Goal: Transaction & Acquisition: Purchase product/service

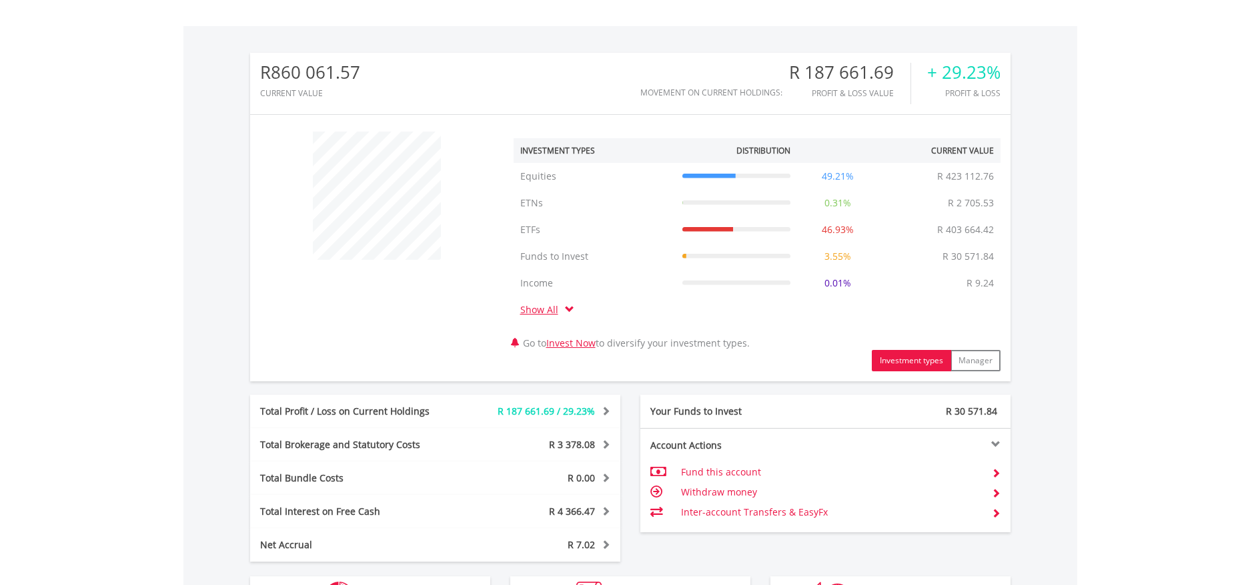
scroll to position [535, 0]
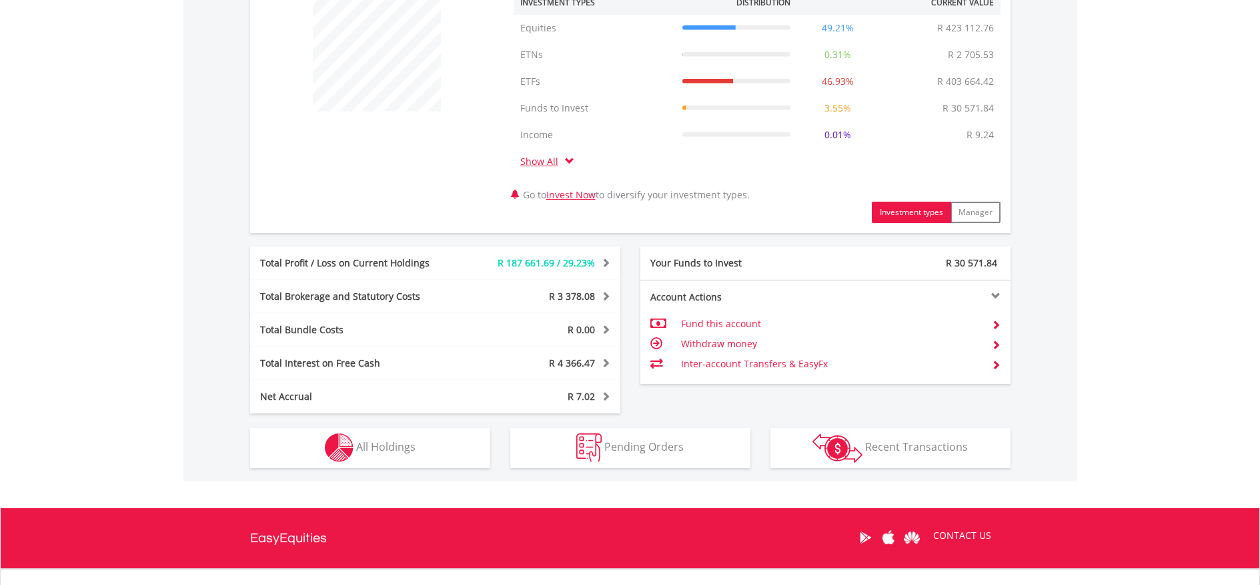
click at [376, 444] on span "All Holdings" at bounding box center [385, 446] width 59 height 15
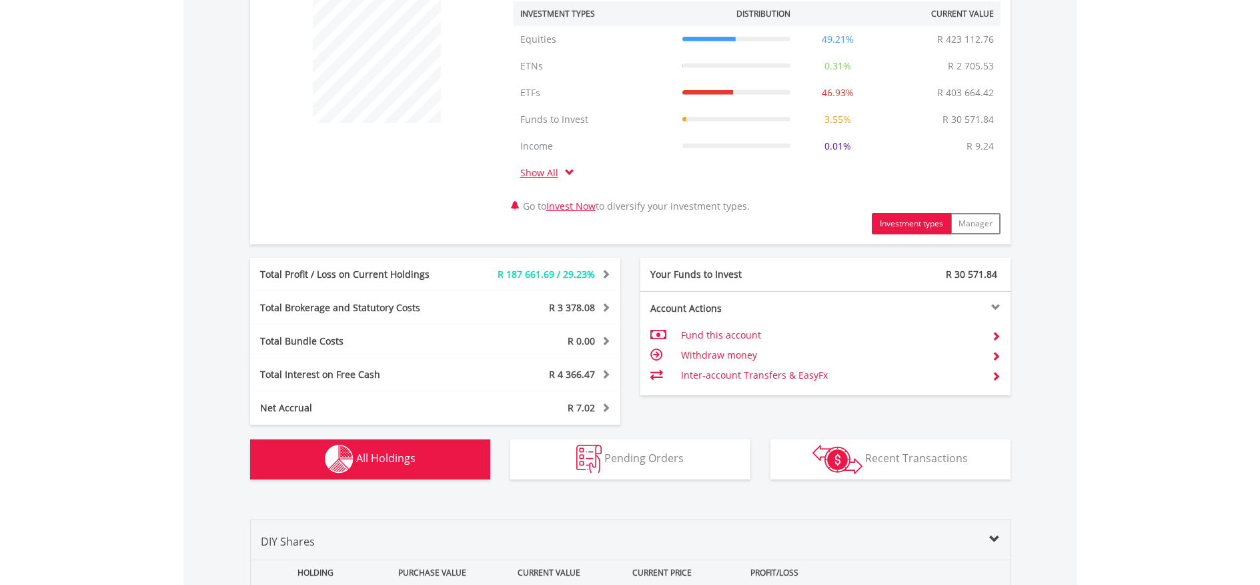
scroll to position [0, 0]
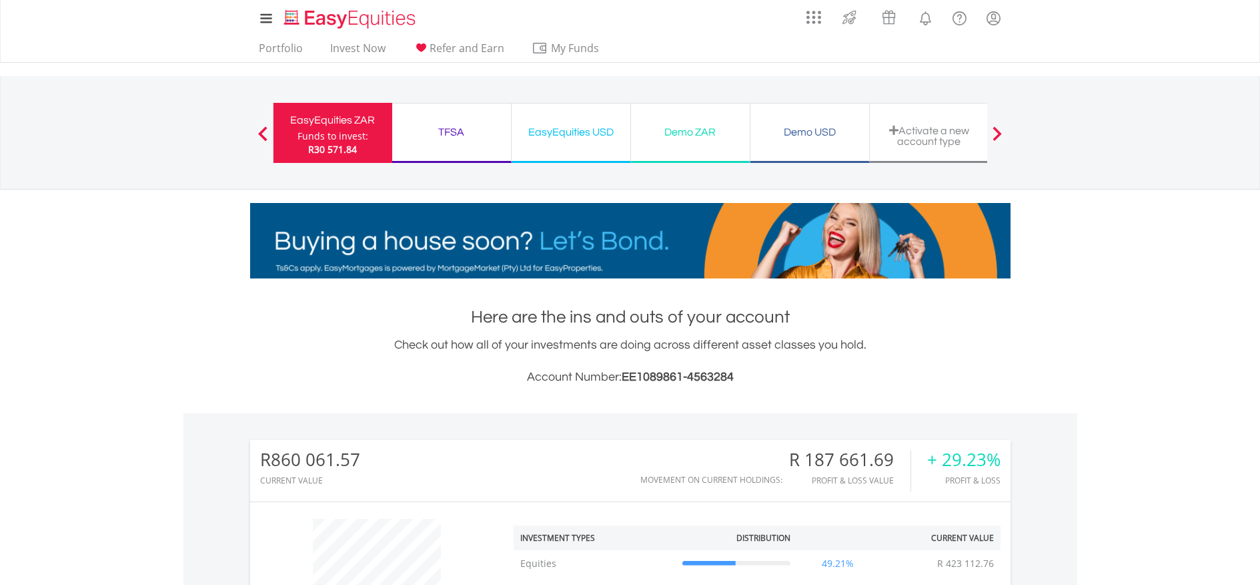
click at [452, 131] on div "TFSA" at bounding box center [451, 132] width 103 height 19
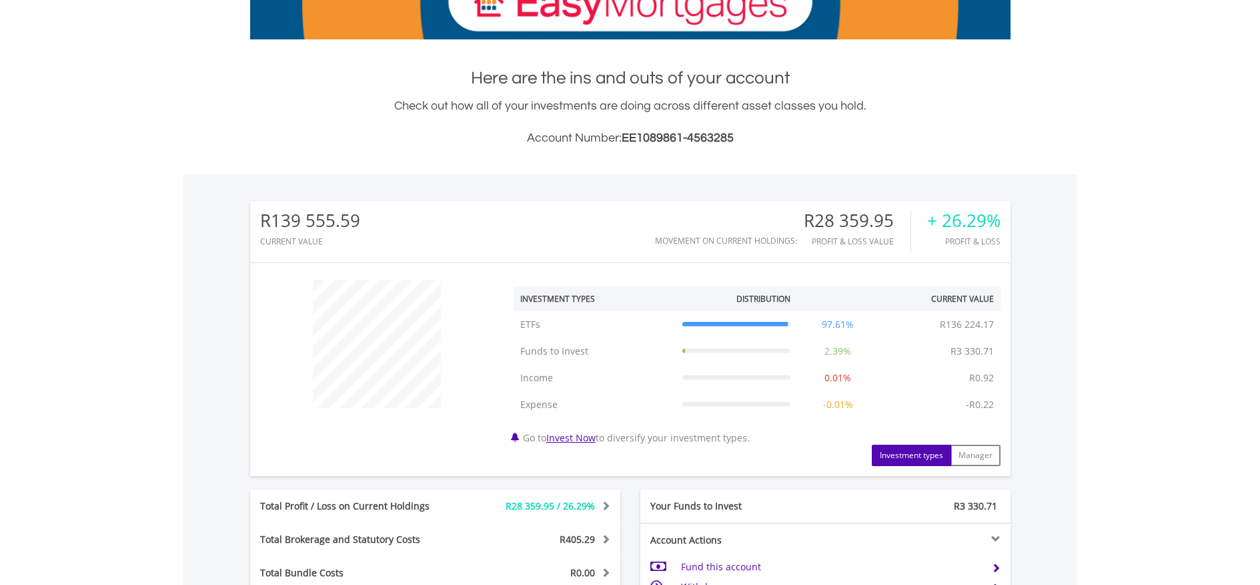
scroll to position [366, 0]
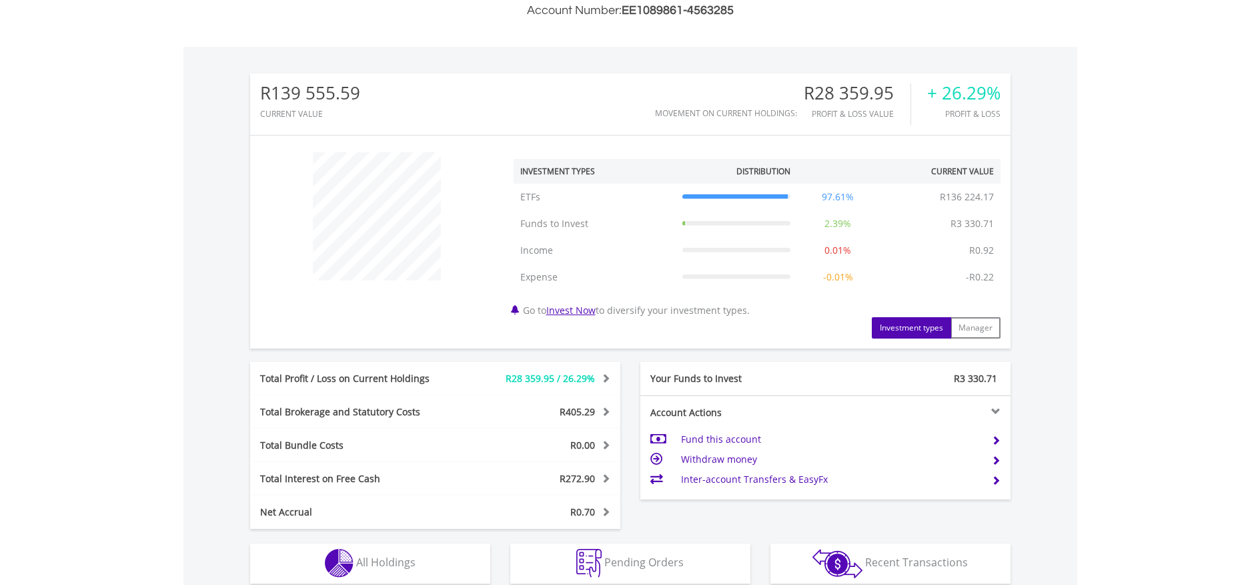
click at [743, 445] on td "Fund this account" at bounding box center [831, 439] width 300 height 20
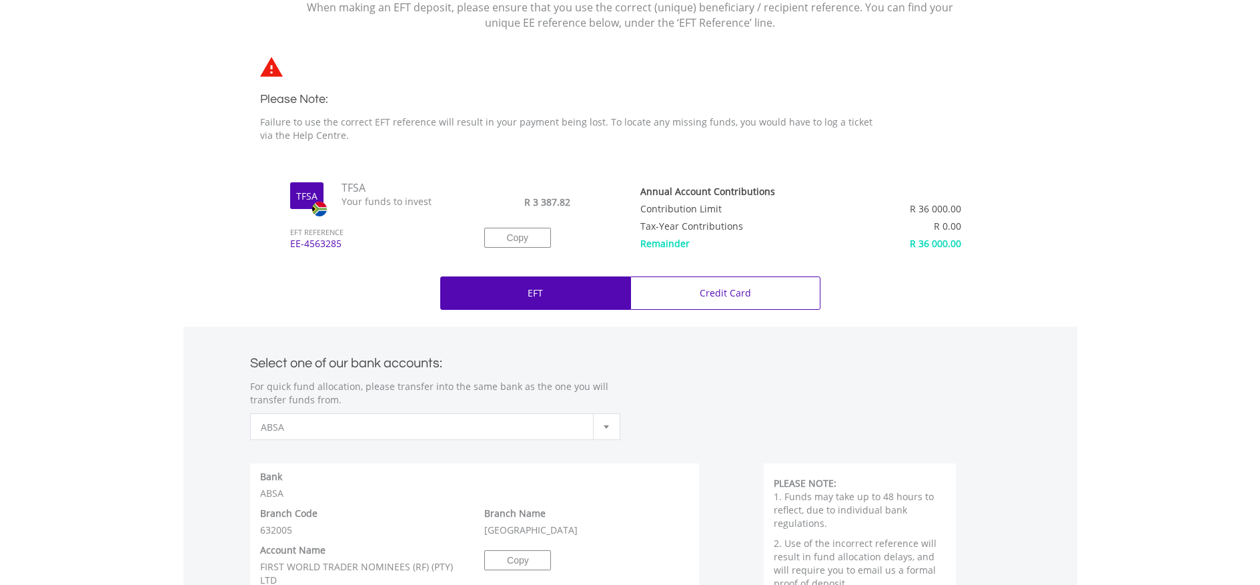
scroll to position [376, 0]
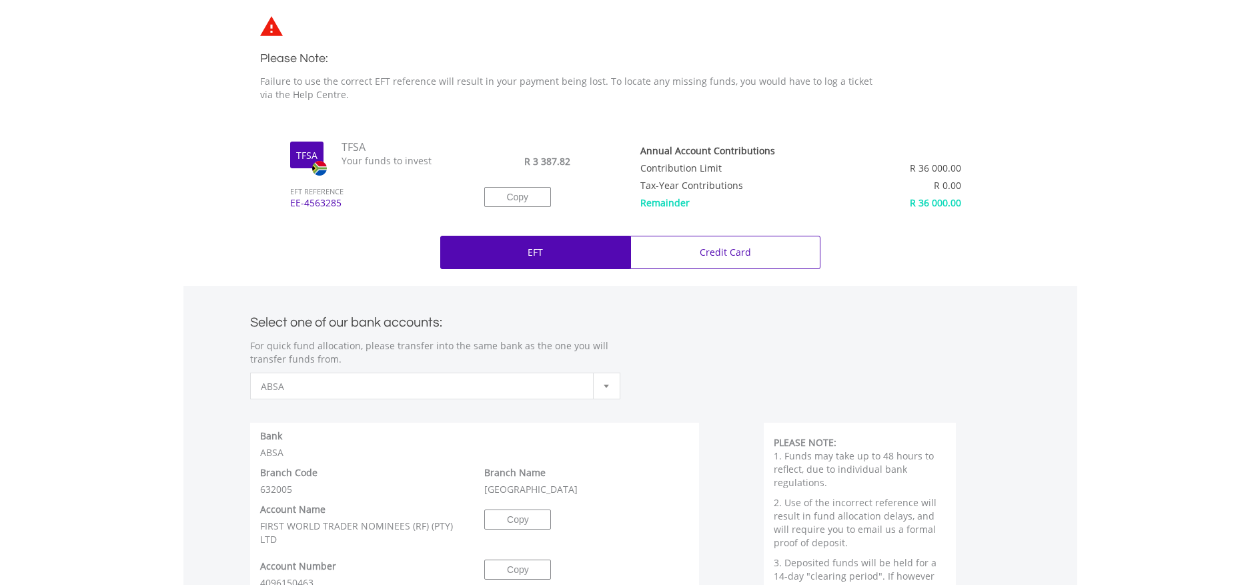
click at [611, 386] on div at bounding box center [606, 385] width 27 height 25
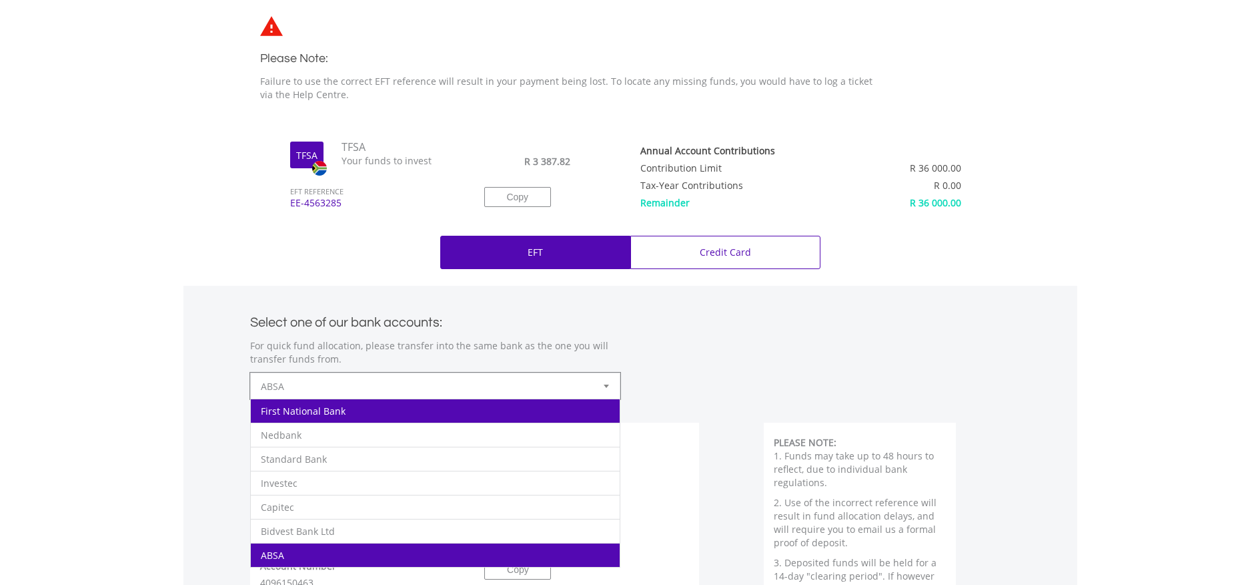
click at [449, 410] on li "First National Bank" at bounding box center [435, 410] width 369 height 24
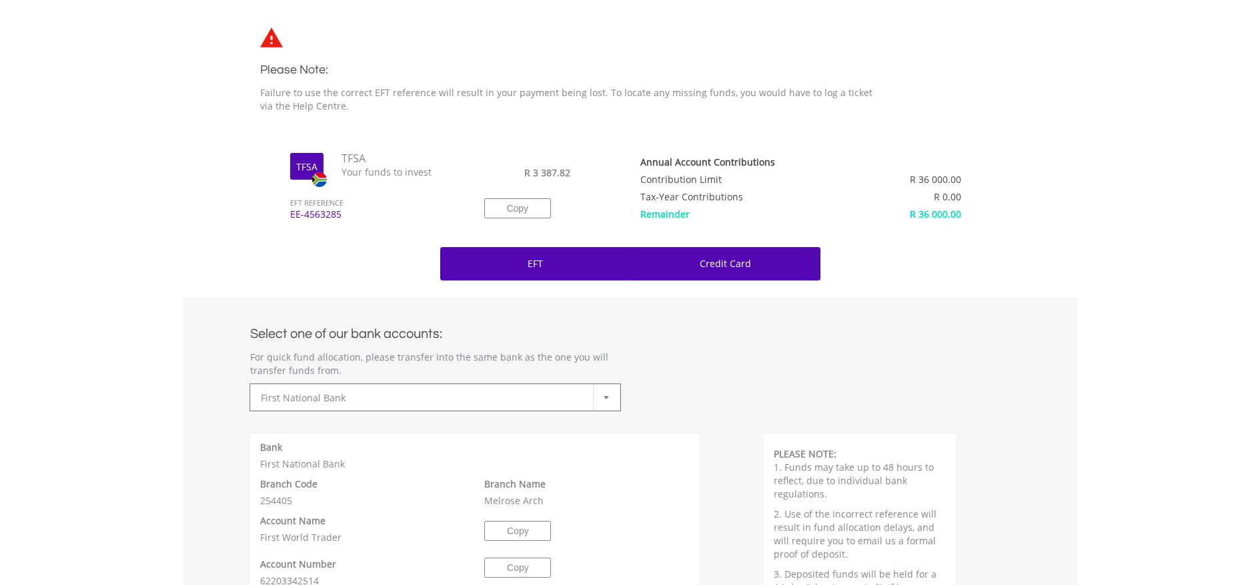
scroll to position [0, 0]
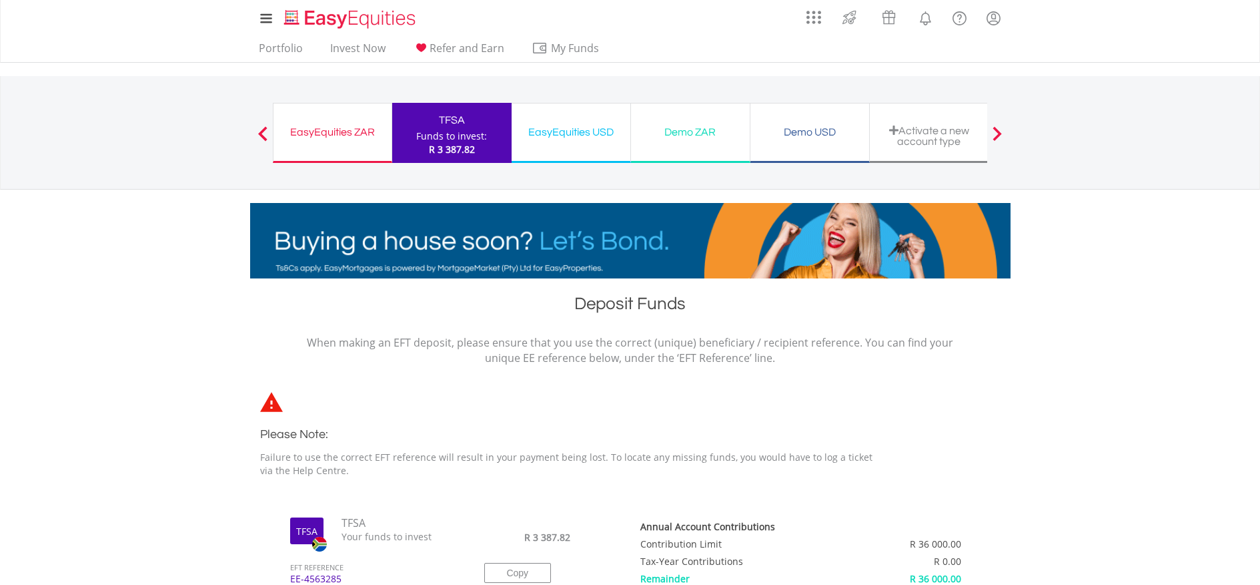
click at [461, 117] on div "TFSA" at bounding box center [451, 120] width 103 height 19
click at [323, 134] on div "EasyEquities ZAR" at bounding box center [333, 132] width 102 height 19
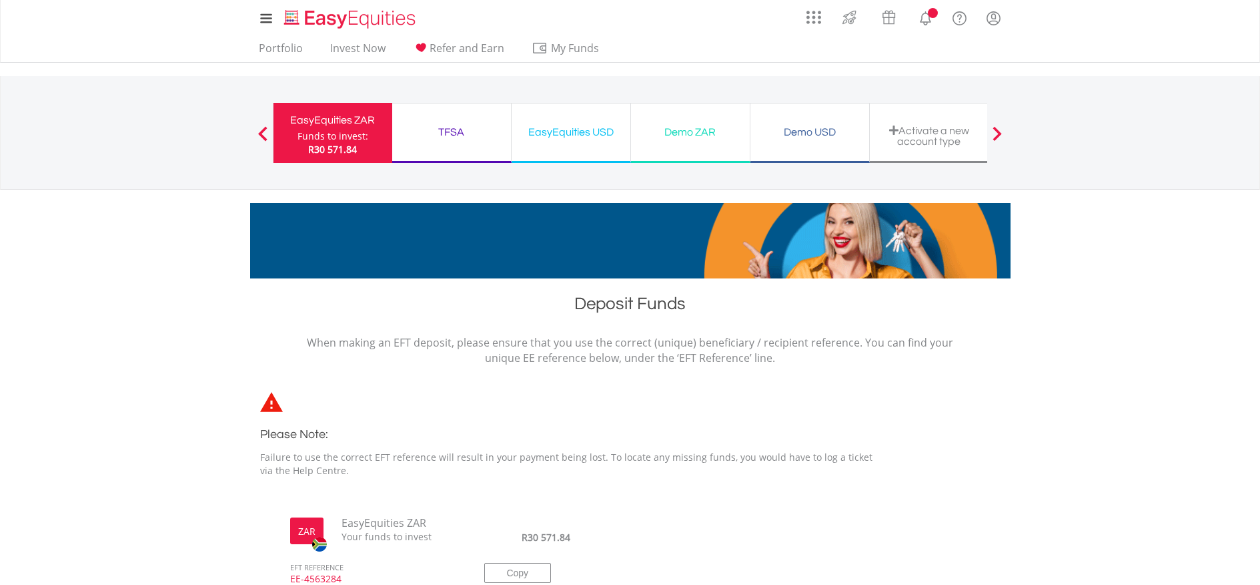
click at [448, 133] on div "TFSA" at bounding box center [451, 132] width 103 height 19
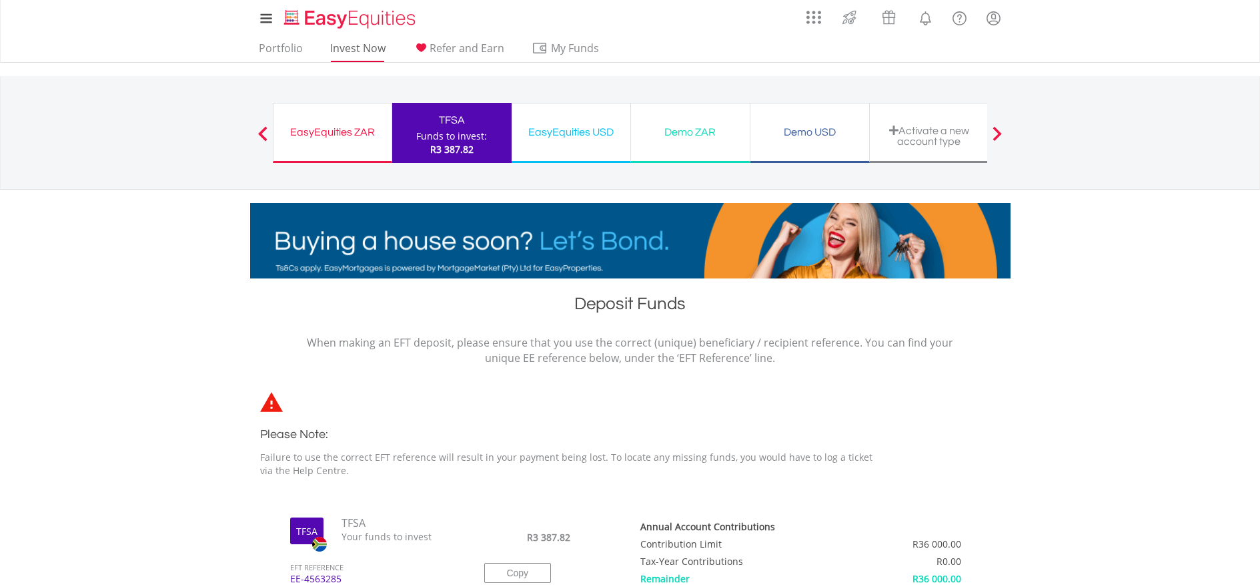
click at [352, 45] on link "Invest Now" at bounding box center [358, 51] width 66 height 21
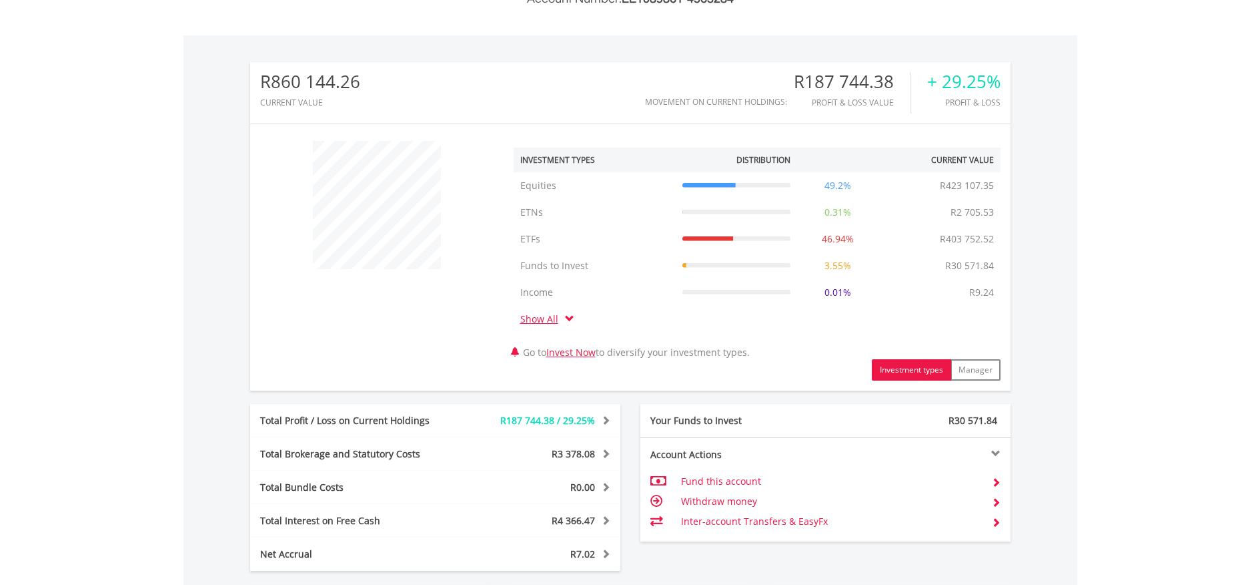
scroll to position [669, 0]
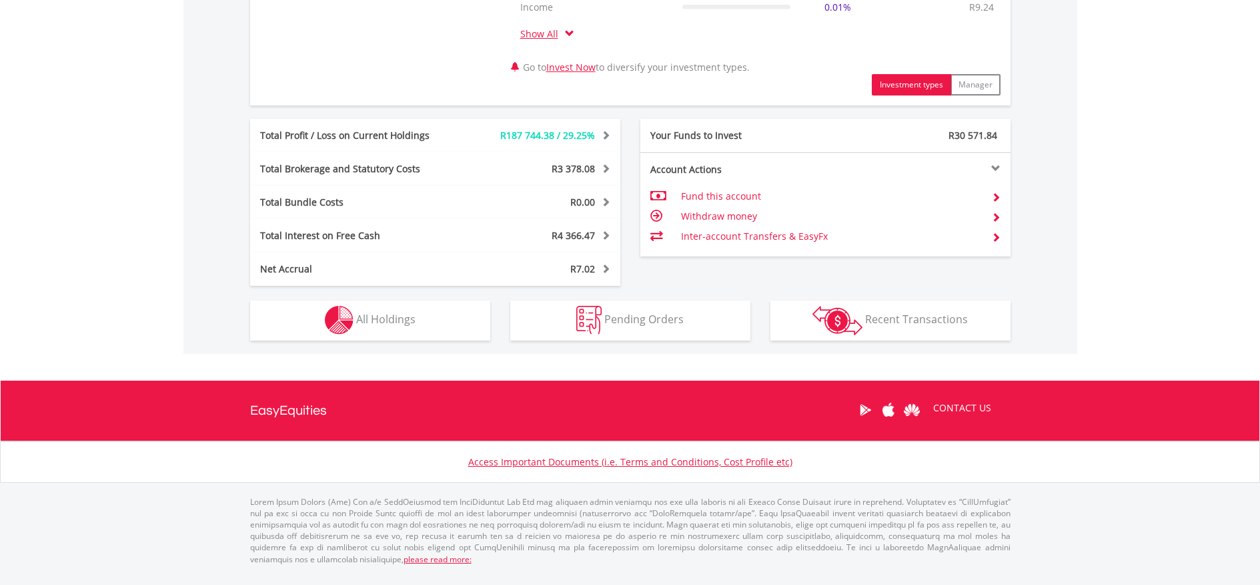
click at [383, 314] on span "All Holdings" at bounding box center [385, 319] width 59 height 15
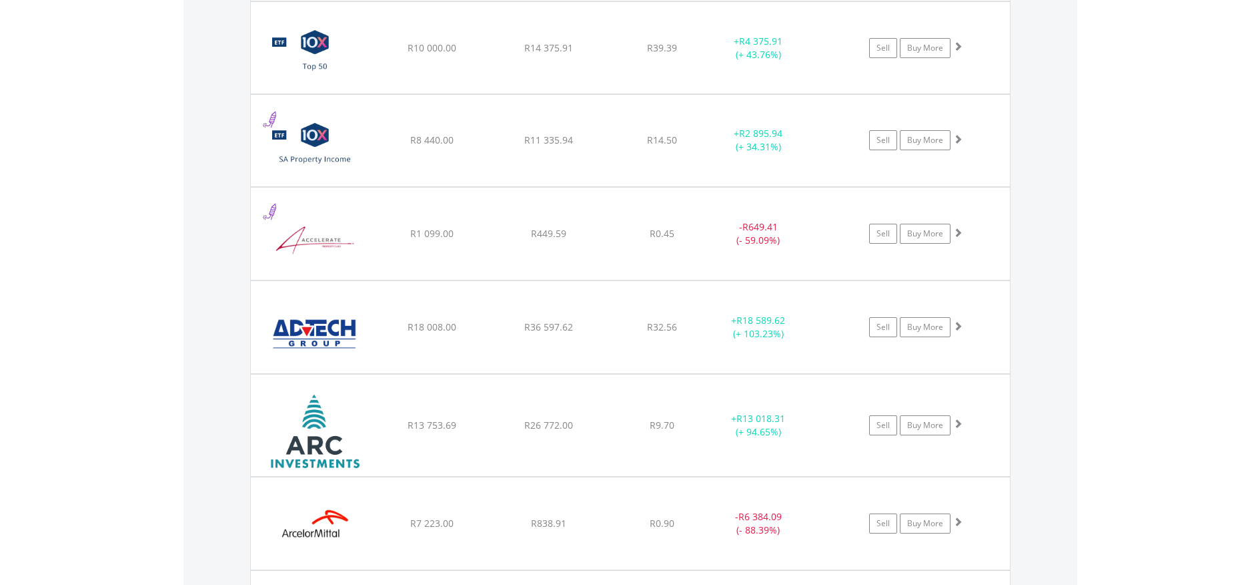
scroll to position [1218, 0]
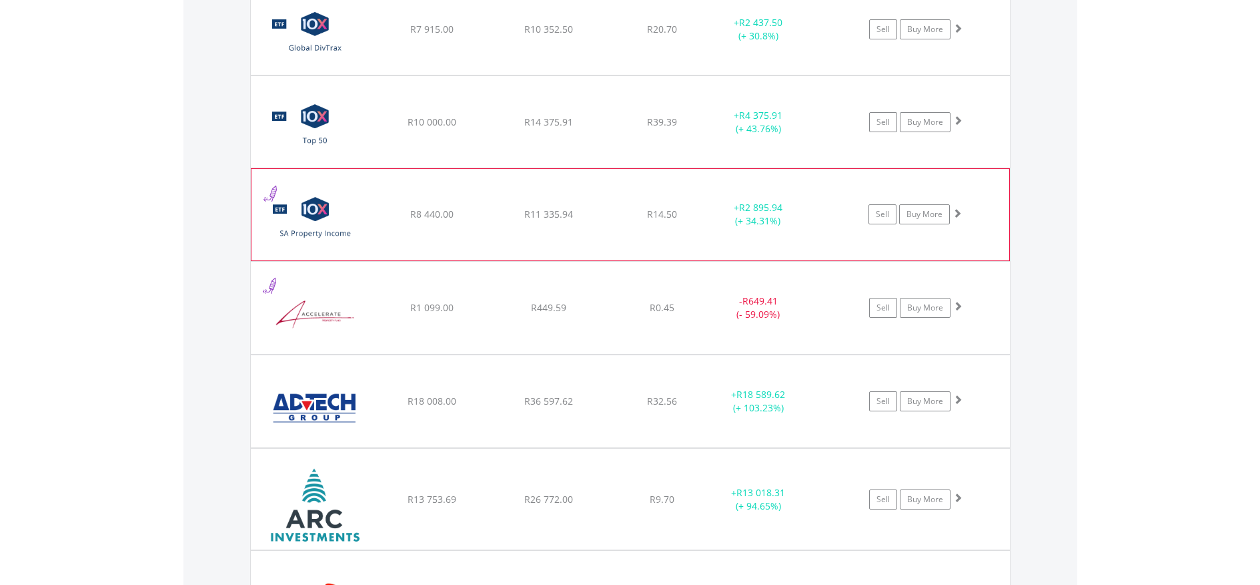
click at [316, 215] on img at bounding box center [315, 221] width 115 height 71
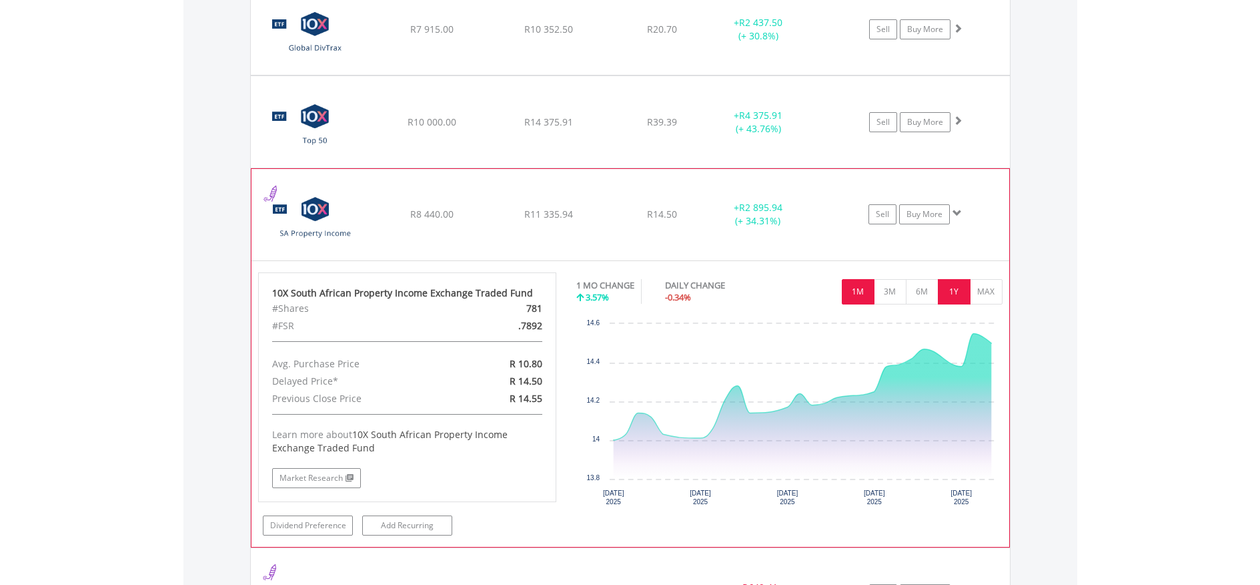
click at [958, 300] on button "1Y" at bounding box center [954, 291] width 33 height 25
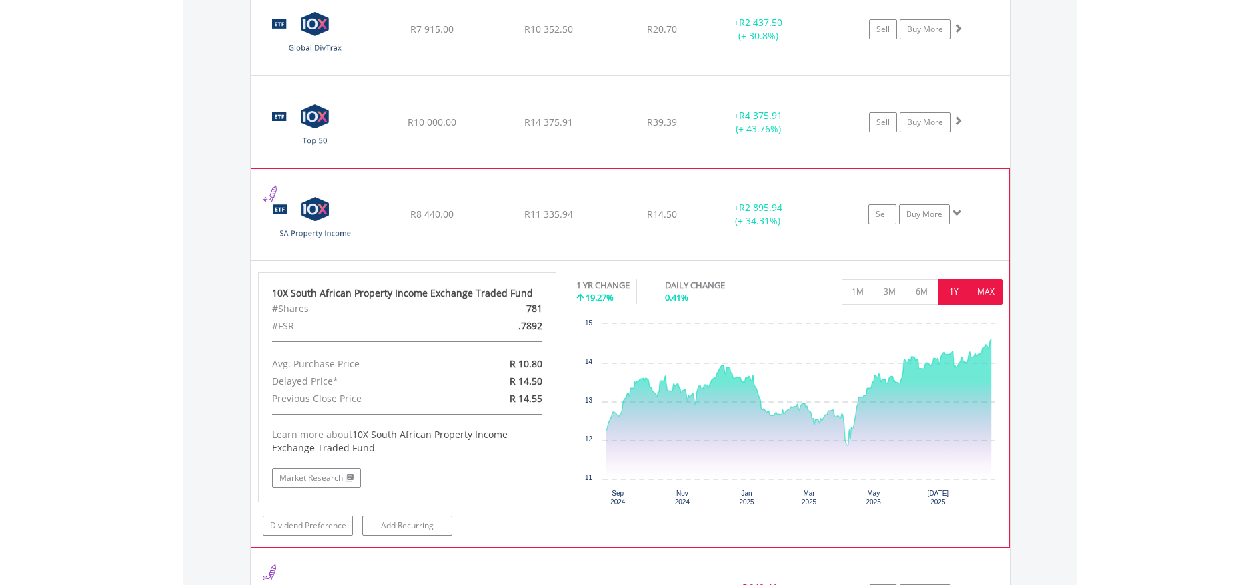
click at [985, 301] on button "MAX" at bounding box center [986, 291] width 33 height 25
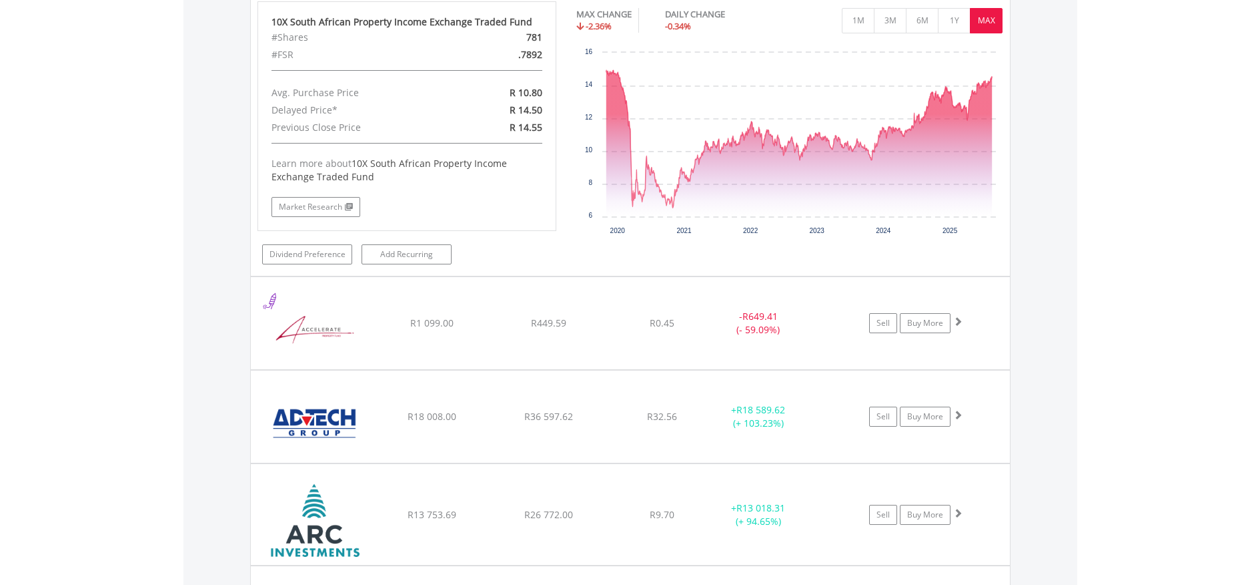
scroll to position [1563, 0]
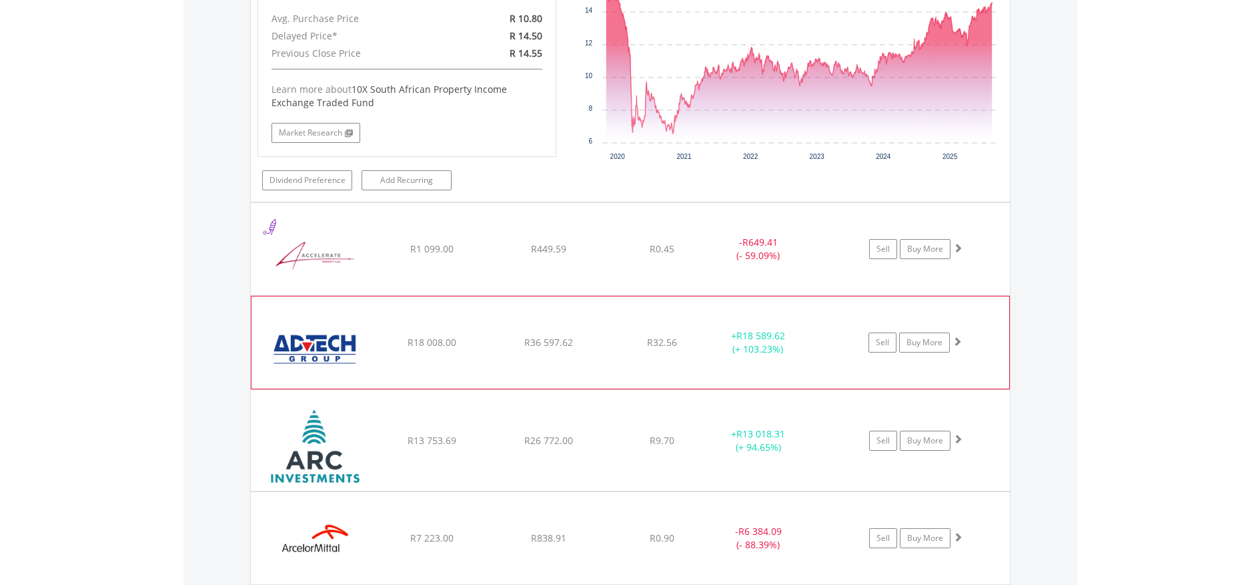
click at [326, 371] on img at bounding box center [315, 349] width 115 height 72
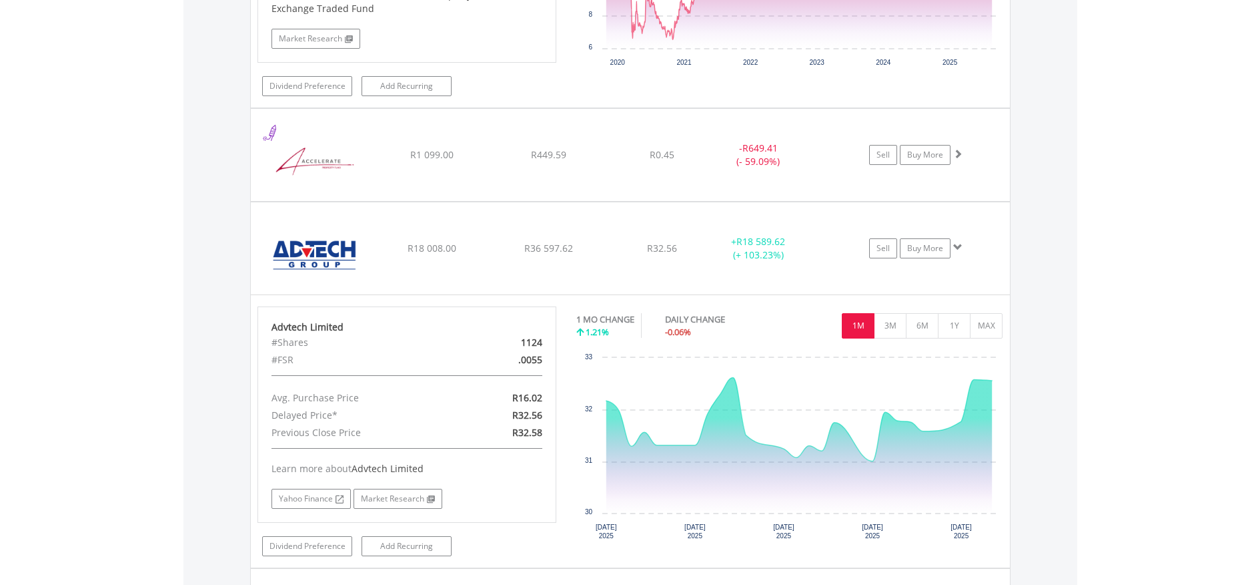
scroll to position [1731, 0]
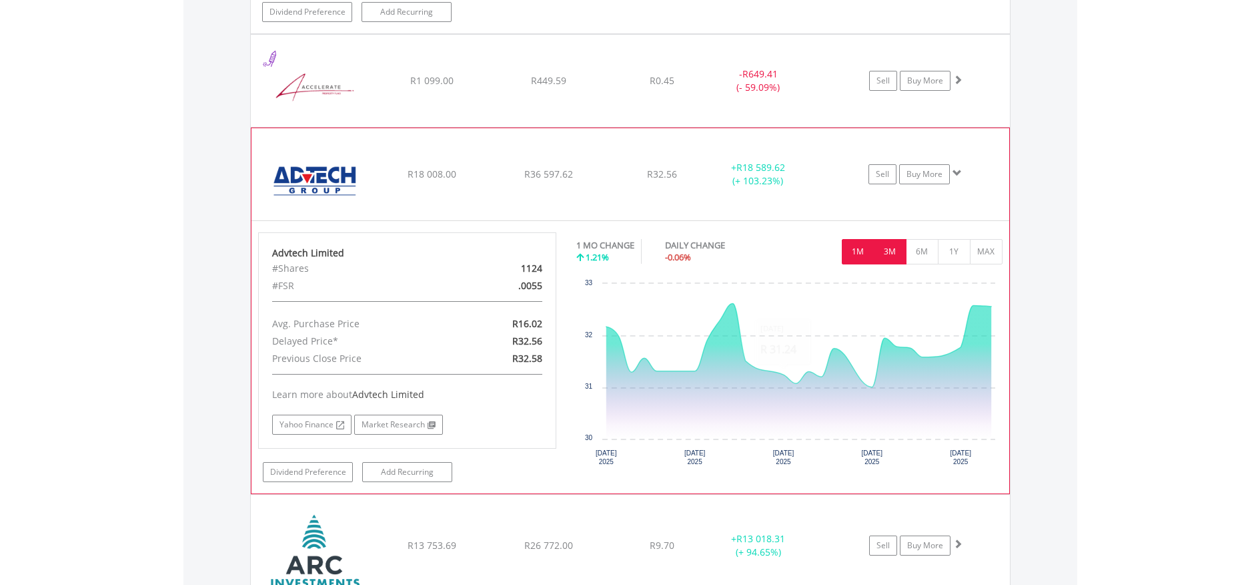
click at [892, 262] on button "3M" at bounding box center [890, 251] width 33 height 25
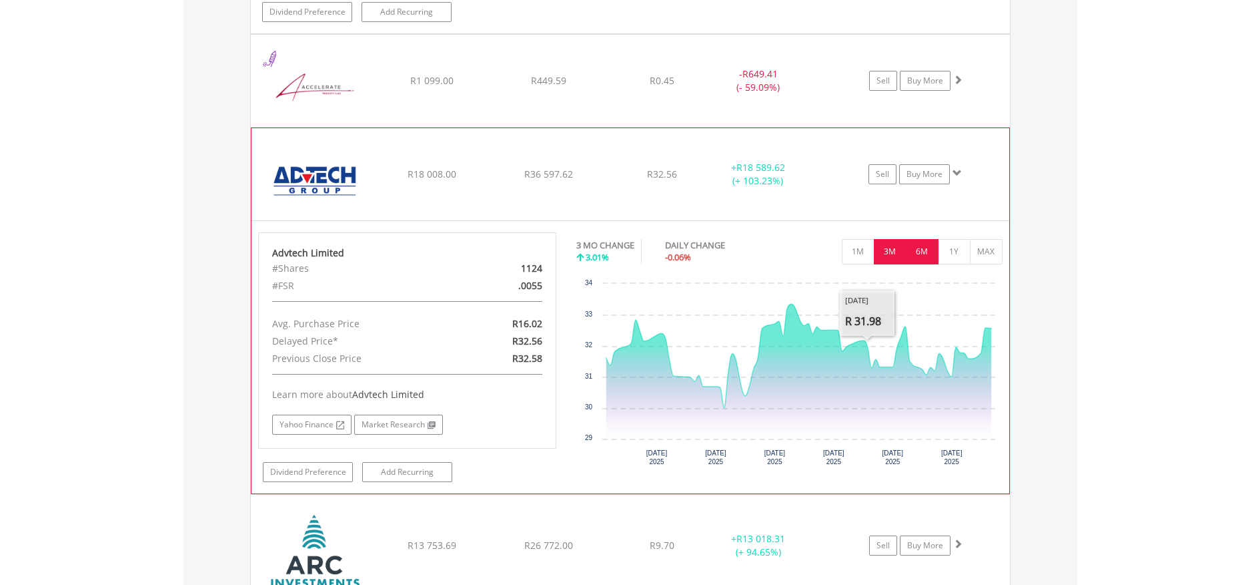
click at [931, 260] on button "6M" at bounding box center [922, 251] width 33 height 25
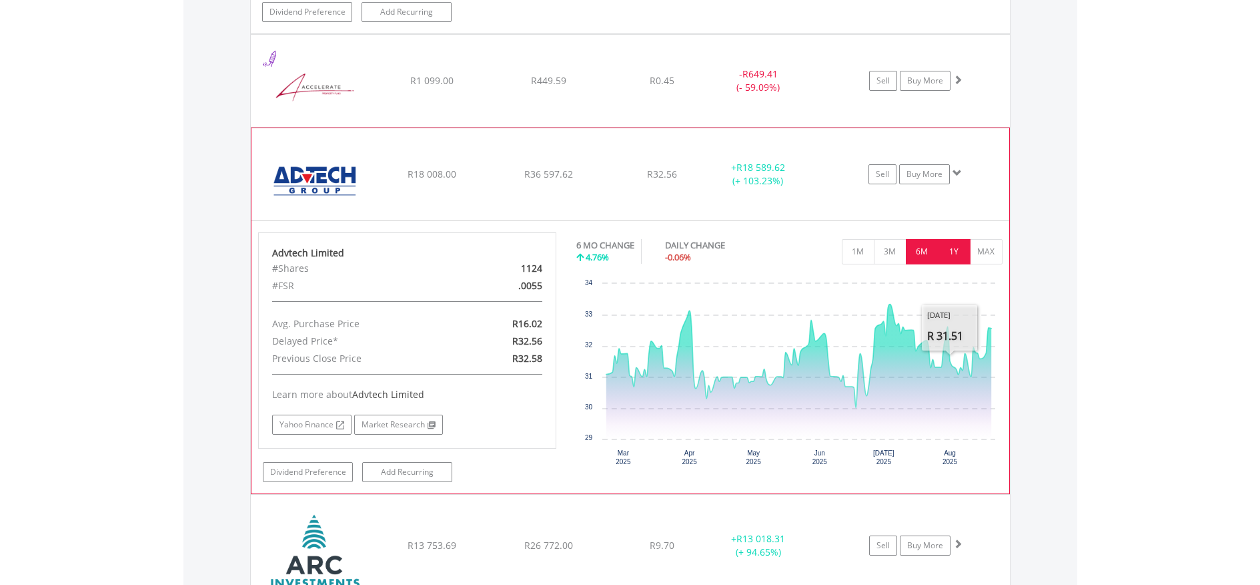
click at [963, 257] on button "1Y" at bounding box center [954, 251] width 33 height 25
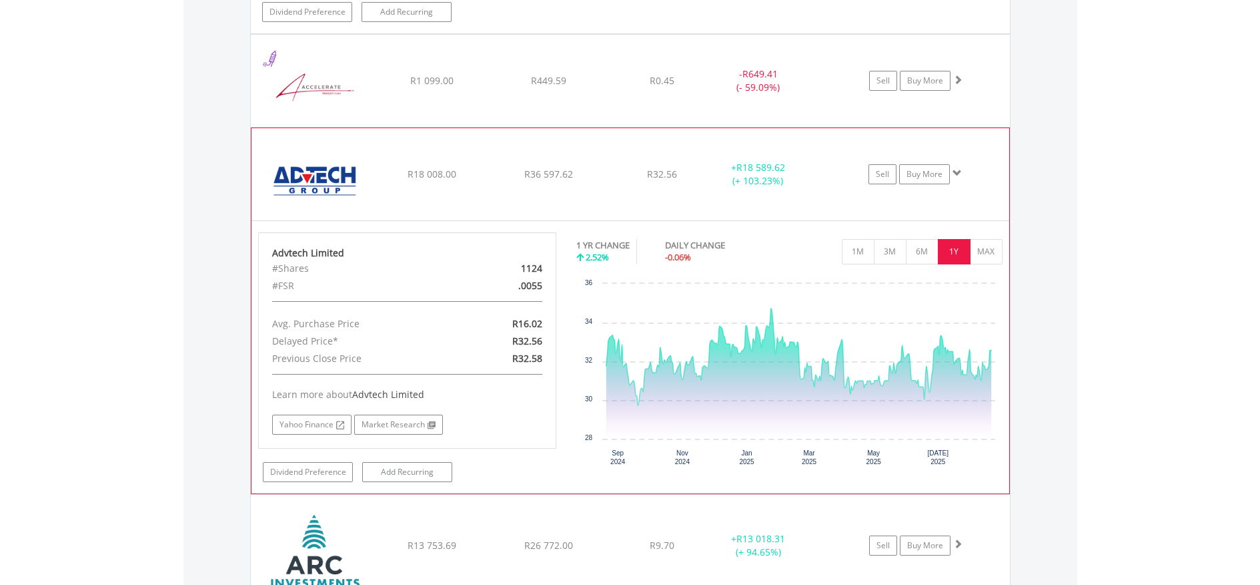
click at [346, 155] on img at bounding box center [315, 181] width 115 height 72
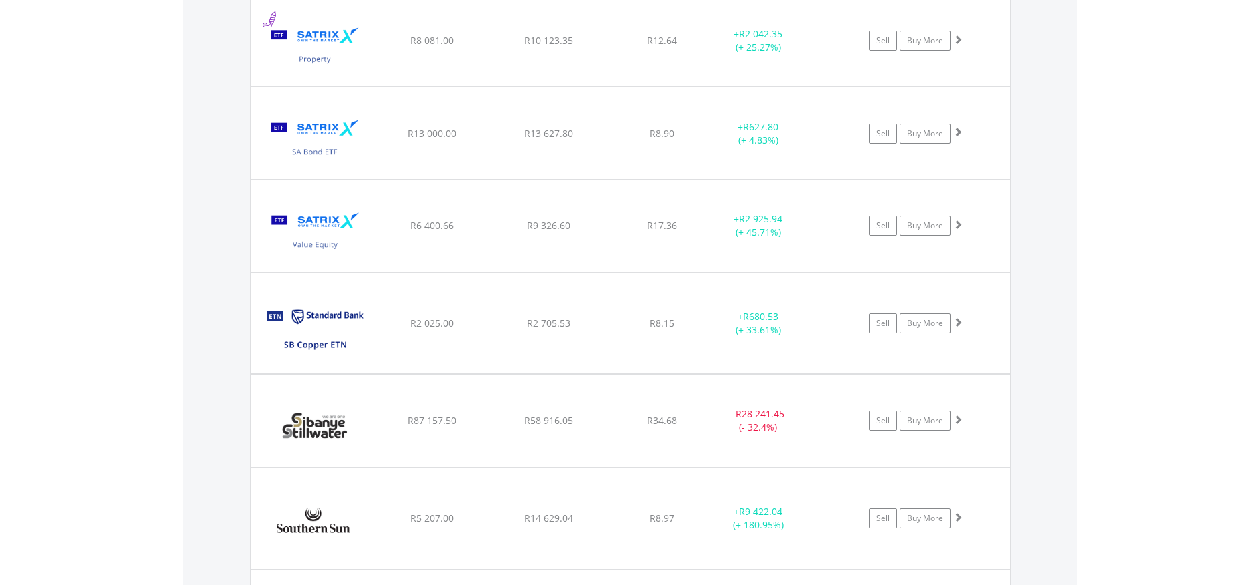
scroll to position [4052, 0]
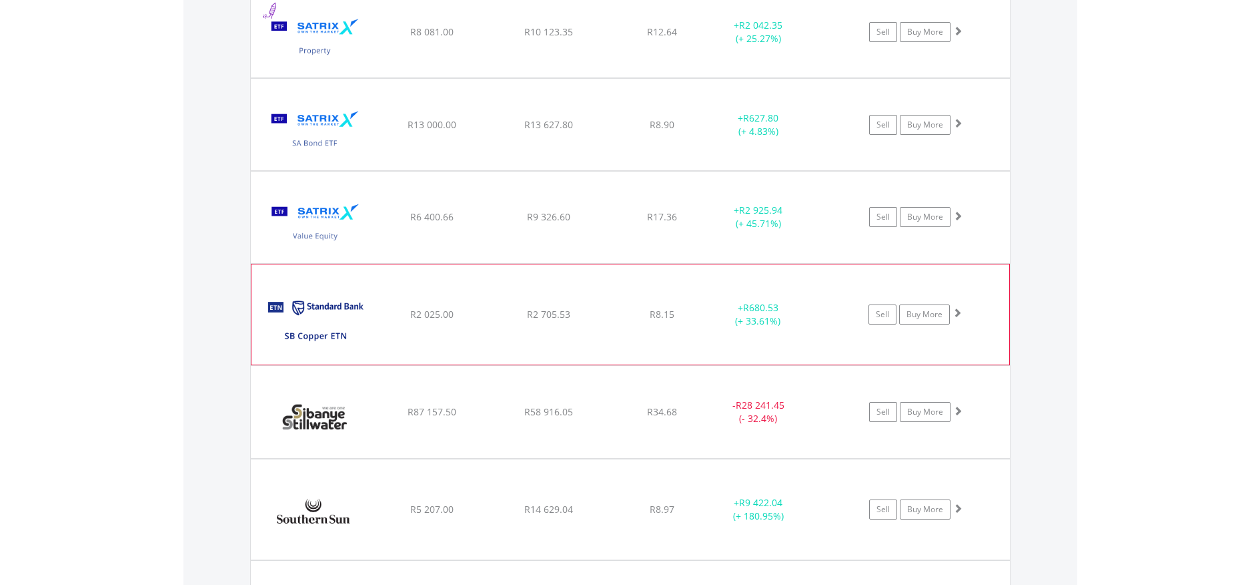
click at [346, 317] on img at bounding box center [315, 321] width 115 height 80
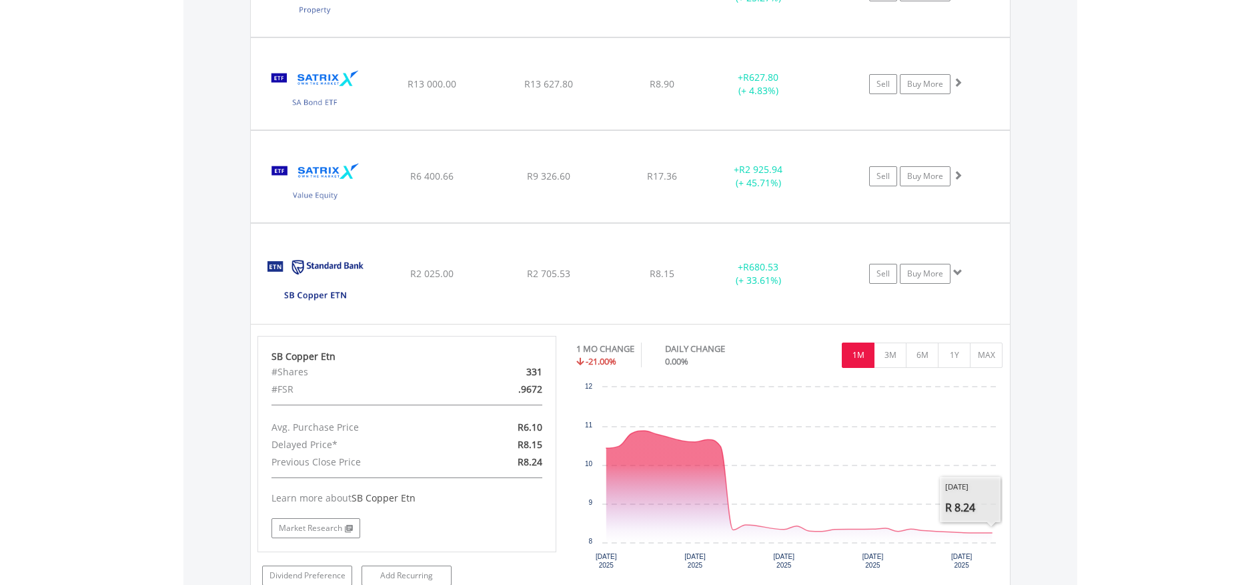
scroll to position [4211, 0]
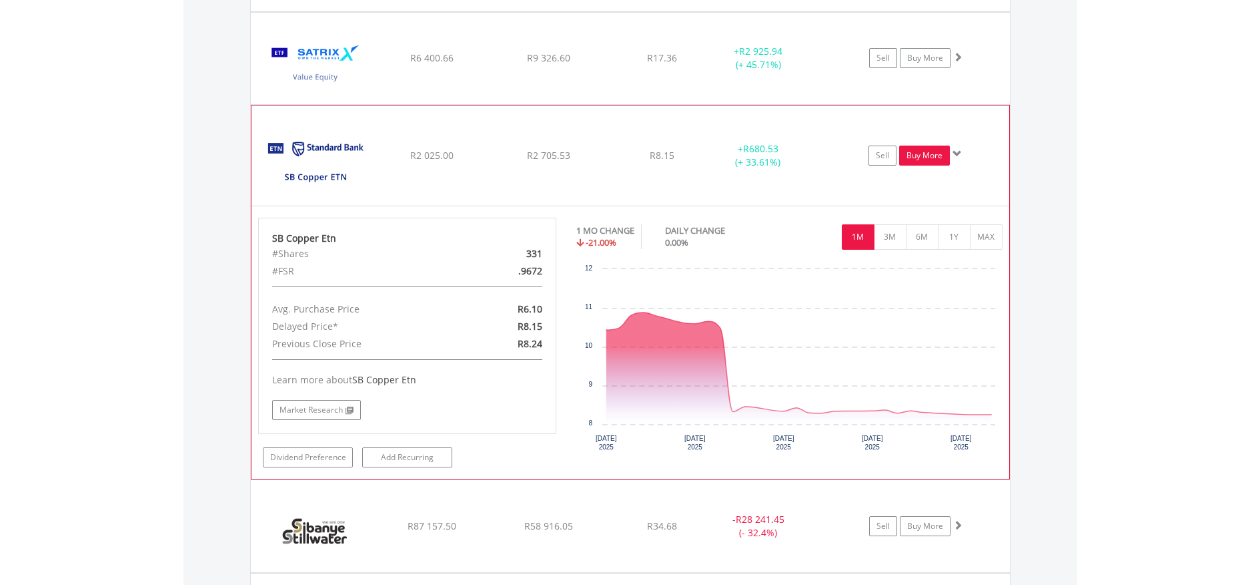
click at [931, 165] on link "Buy More" at bounding box center [924, 155] width 51 height 20
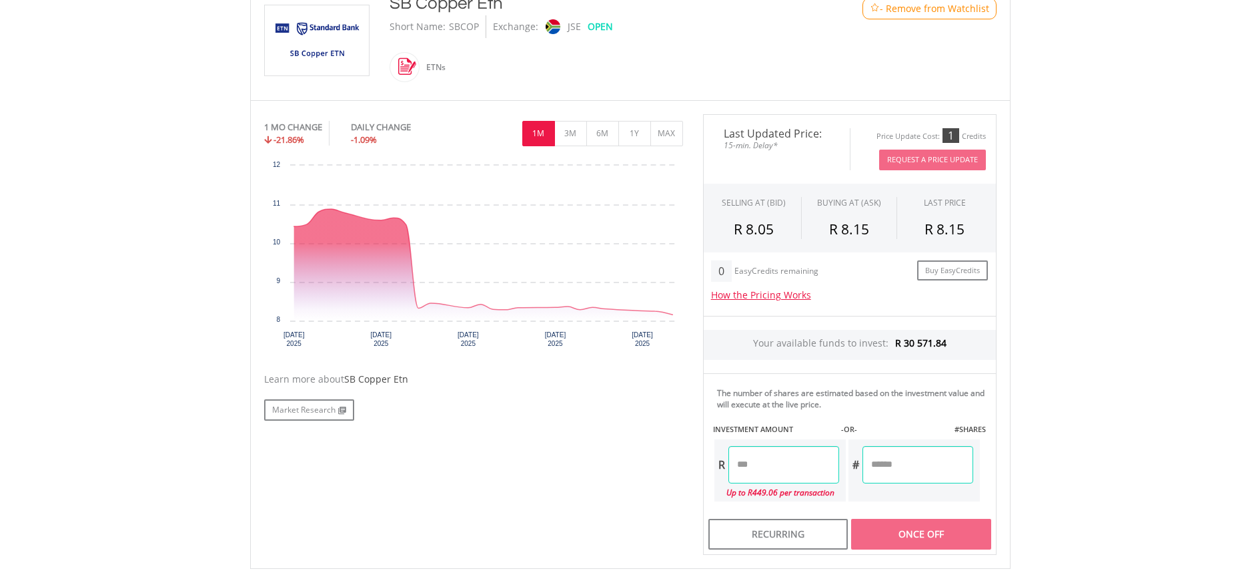
scroll to position [323, 0]
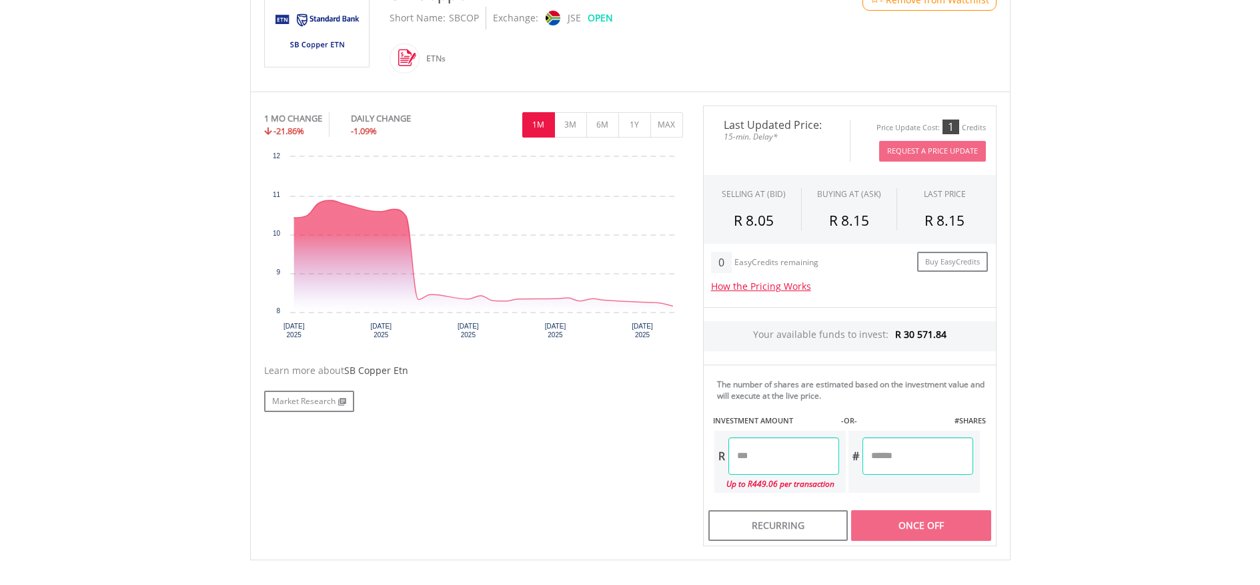
click at [781, 461] on input "number" at bounding box center [784, 455] width 111 height 37
type input "*"
type input "******"
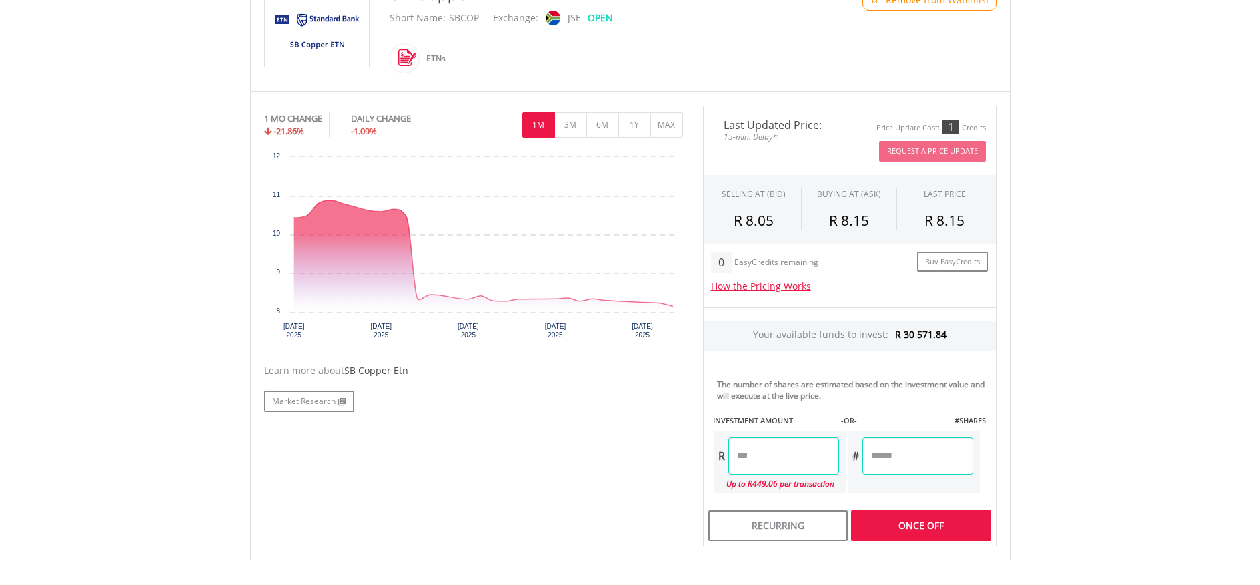
click at [908, 462] on div "Last Updated Price: 15-min. Delay* Price Update Cost: 1 Credits Request A Price…" at bounding box center [850, 325] width 314 height 440
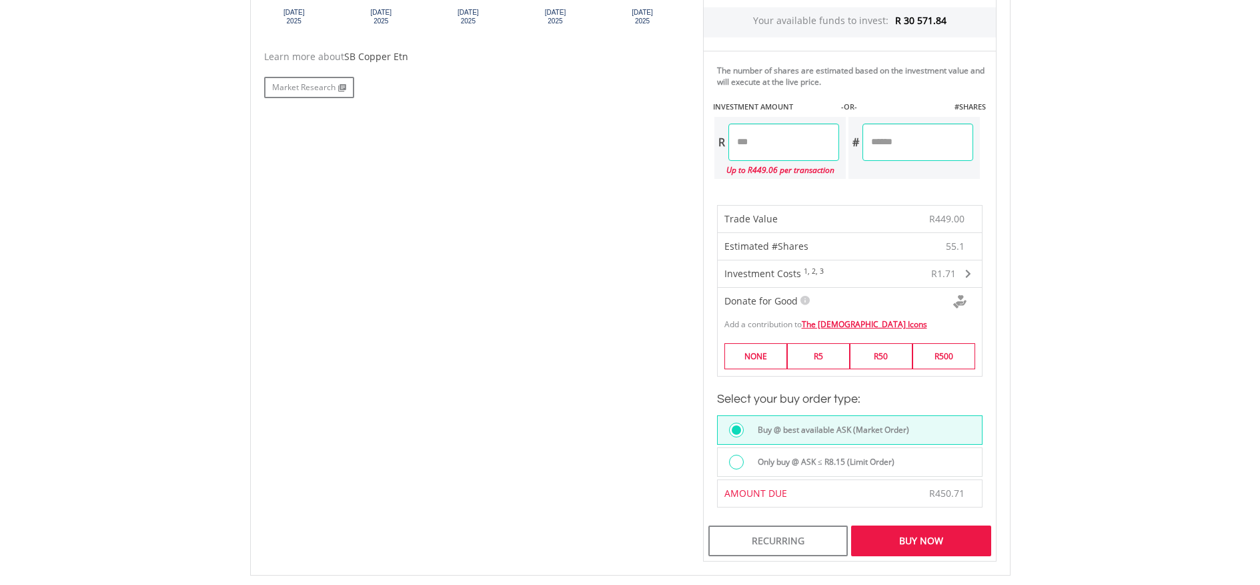
click at [895, 556] on div "Buy Now" at bounding box center [920, 540] width 139 height 31
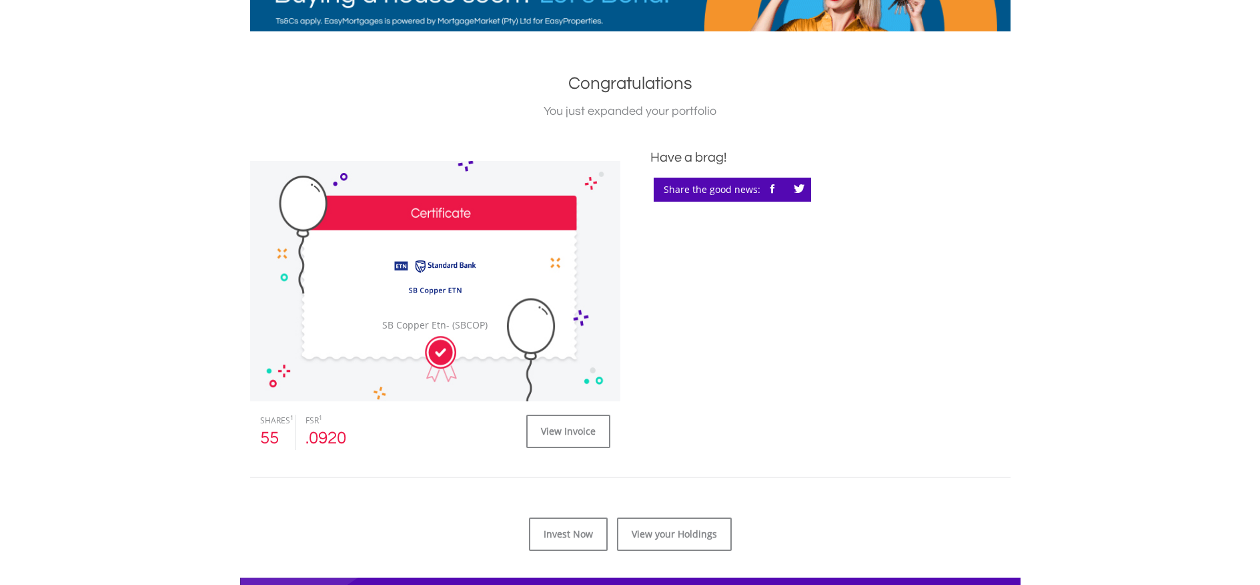
scroll to position [256, 0]
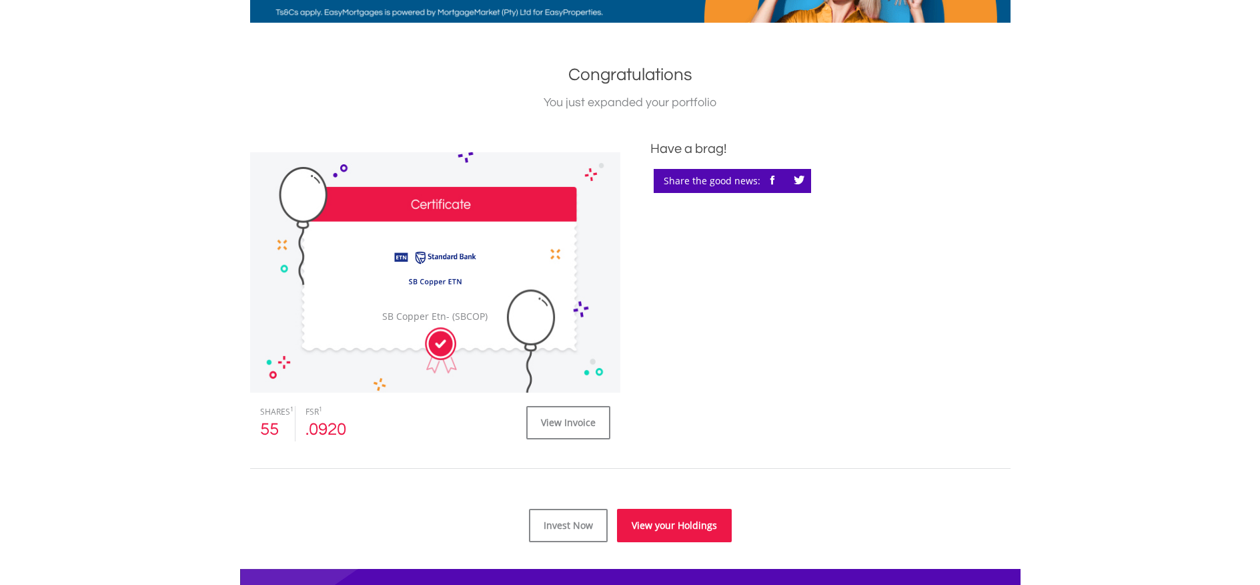
click at [678, 532] on link "View your Holdings" at bounding box center [674, 524] width 115 height 33
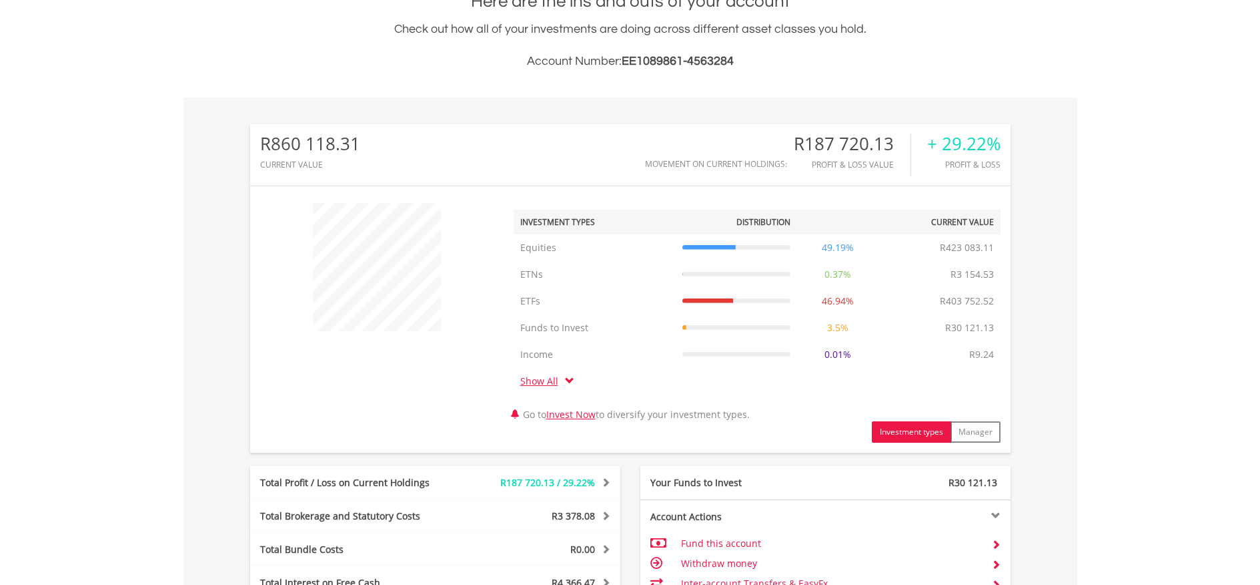
scroll to position [486, 0]
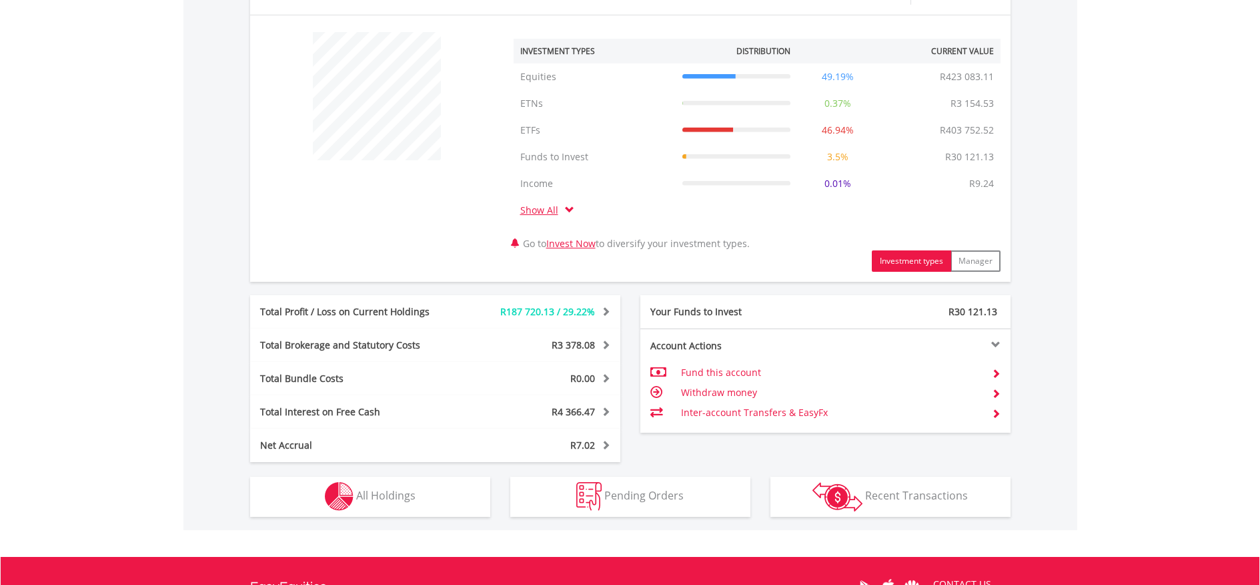
click at [413, 496] on span "All Holdings" at bounding box center [385, 495] width 59 height 15
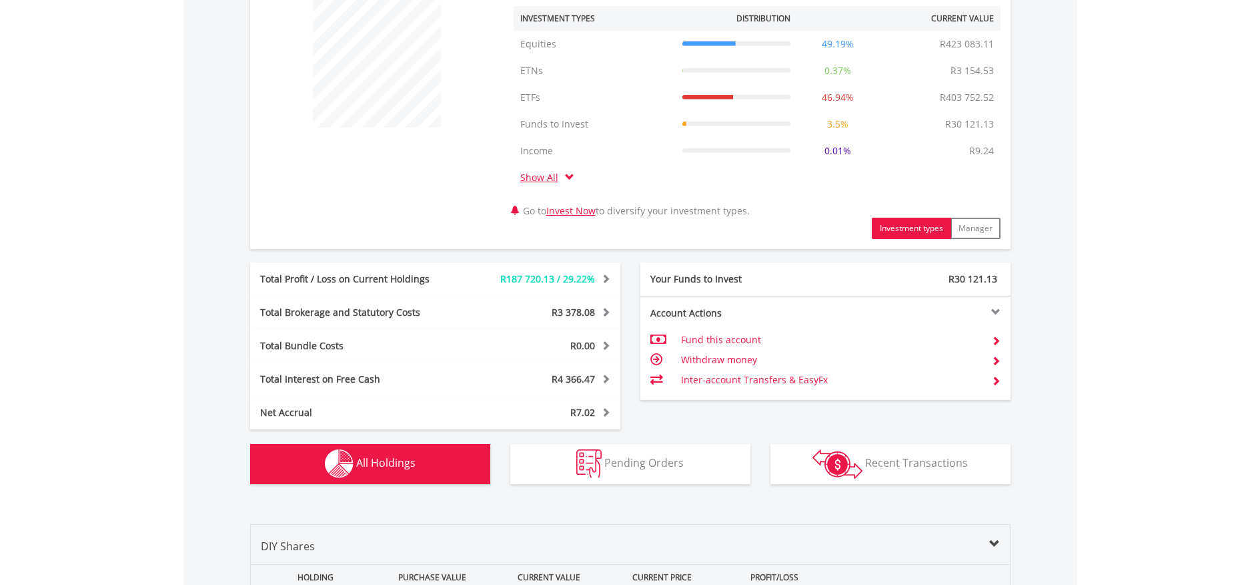
scroll to position [445, 0]
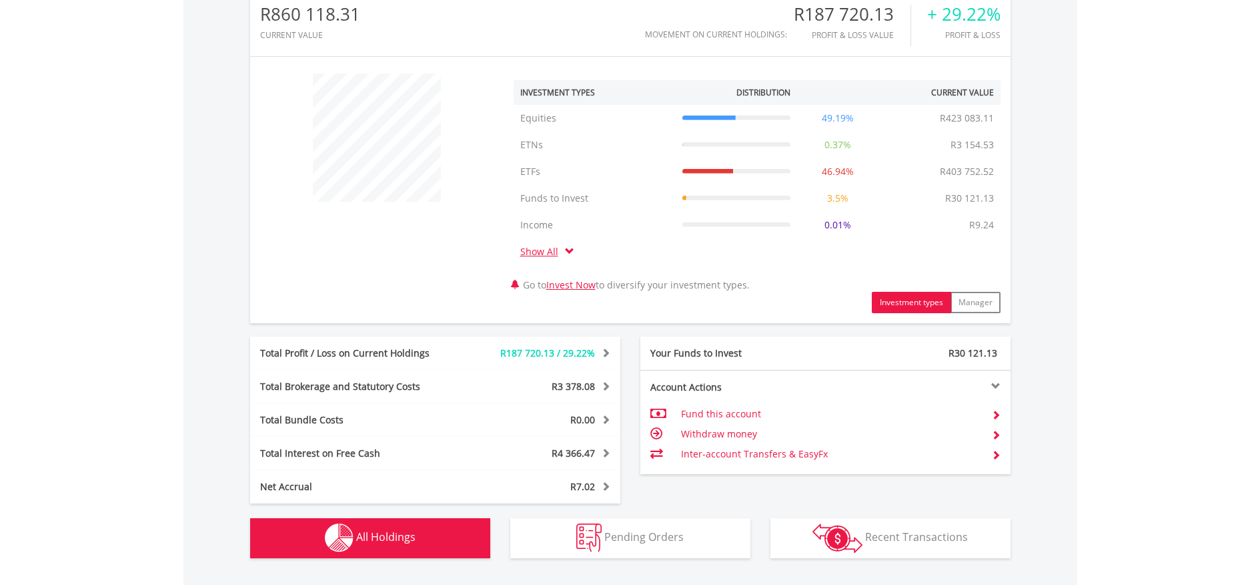
click at [585, 289] on link "Invest Now" at bounding box center [571, 284] width 49 height 13
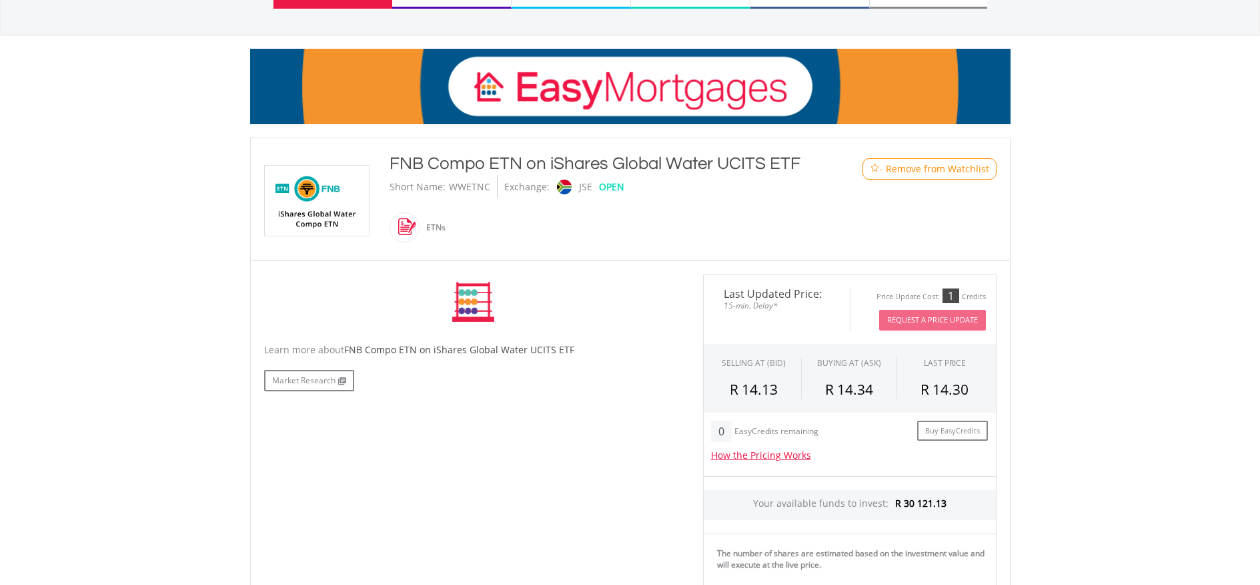
scroll to position [302, 0]
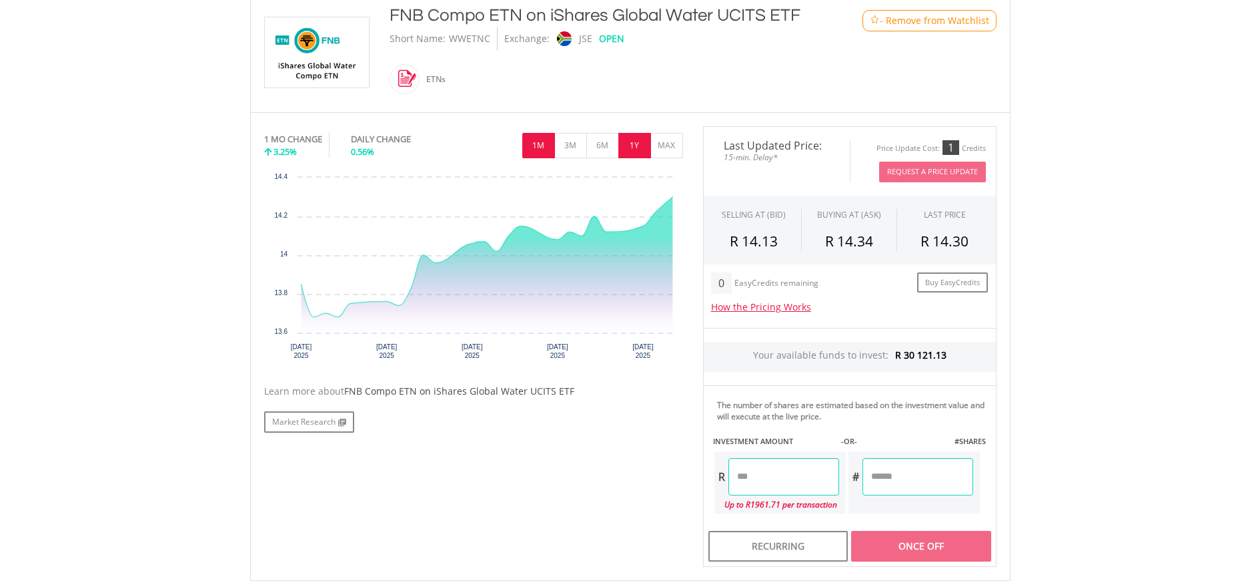
click at [628, 151] on button "1Y" at bounding box center [635, 145] width 33 height 25
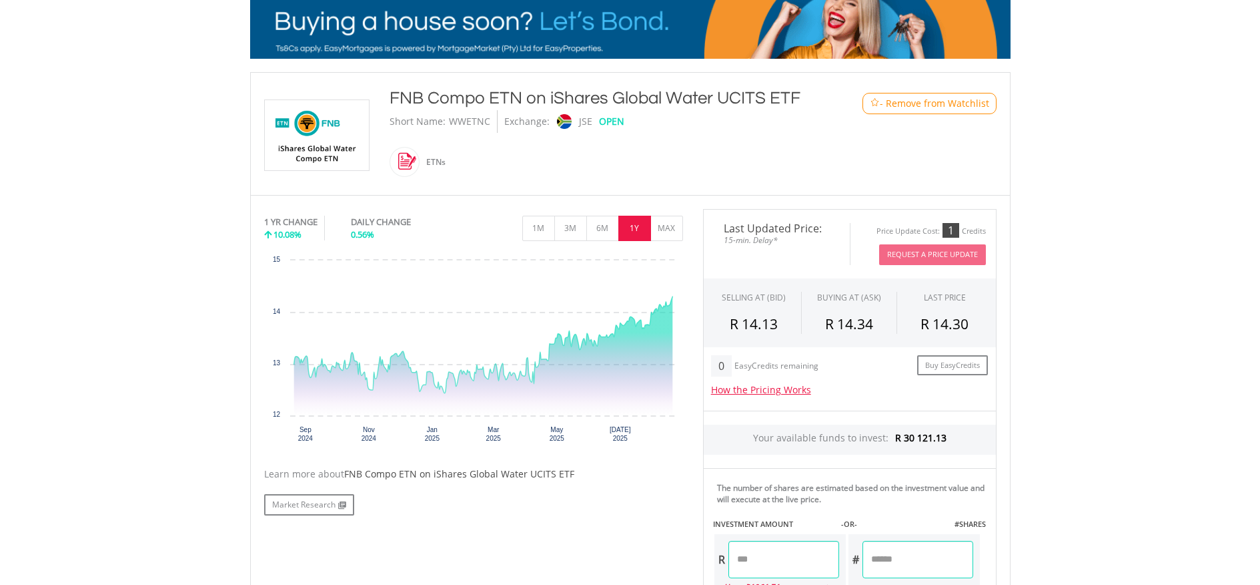
scroll to position [211, 0]
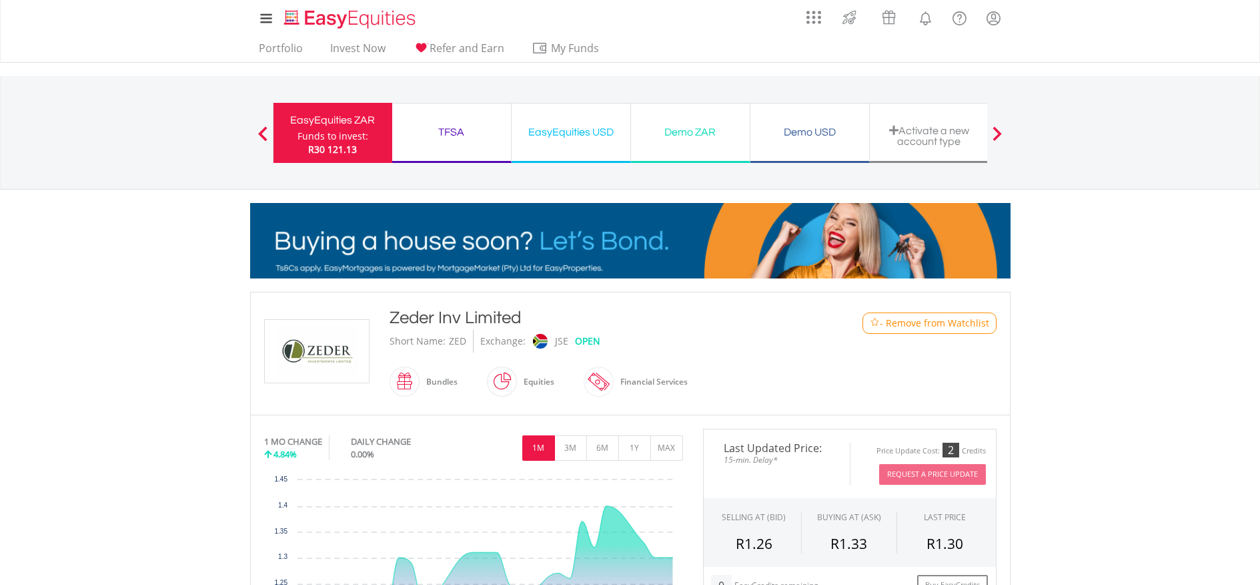
click at [956, 322] on span "- Remove from Watchlist" at bounding box center [934, 322] width 109 height 13
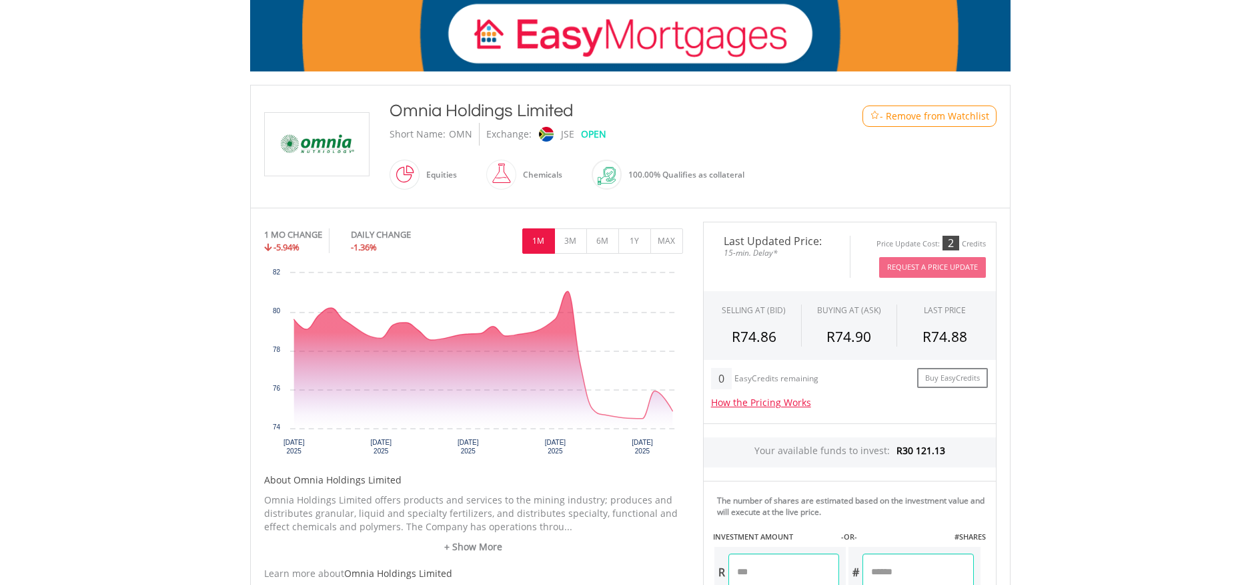
scroll to position [264, 0]
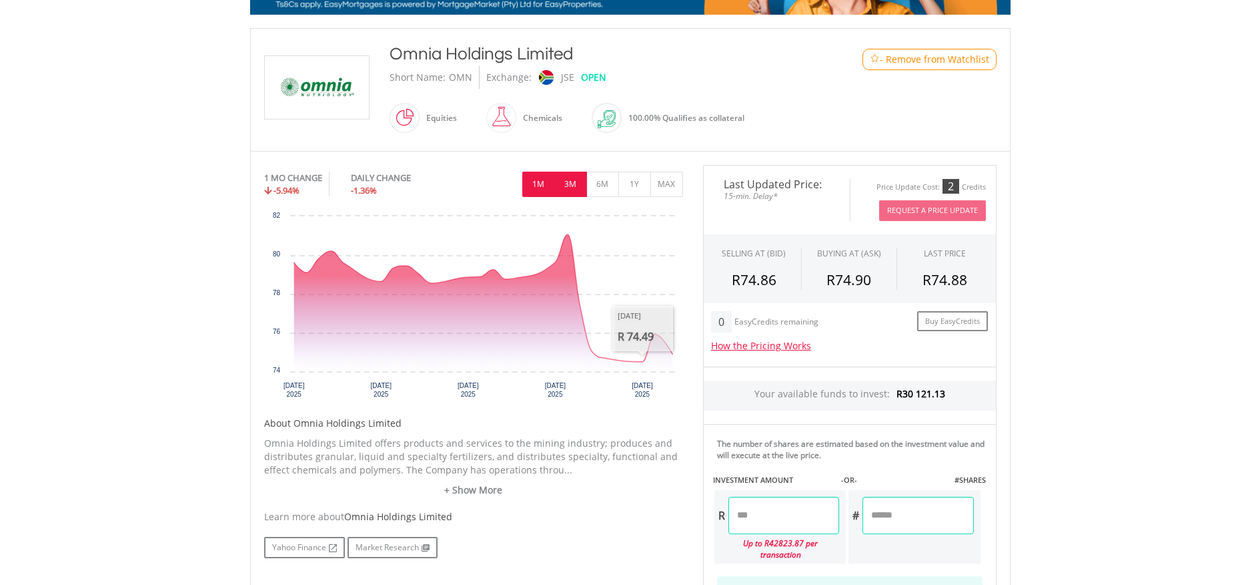
click at [566, 184] on button "3M" at bounding box center [571, 183] width 33 height 25
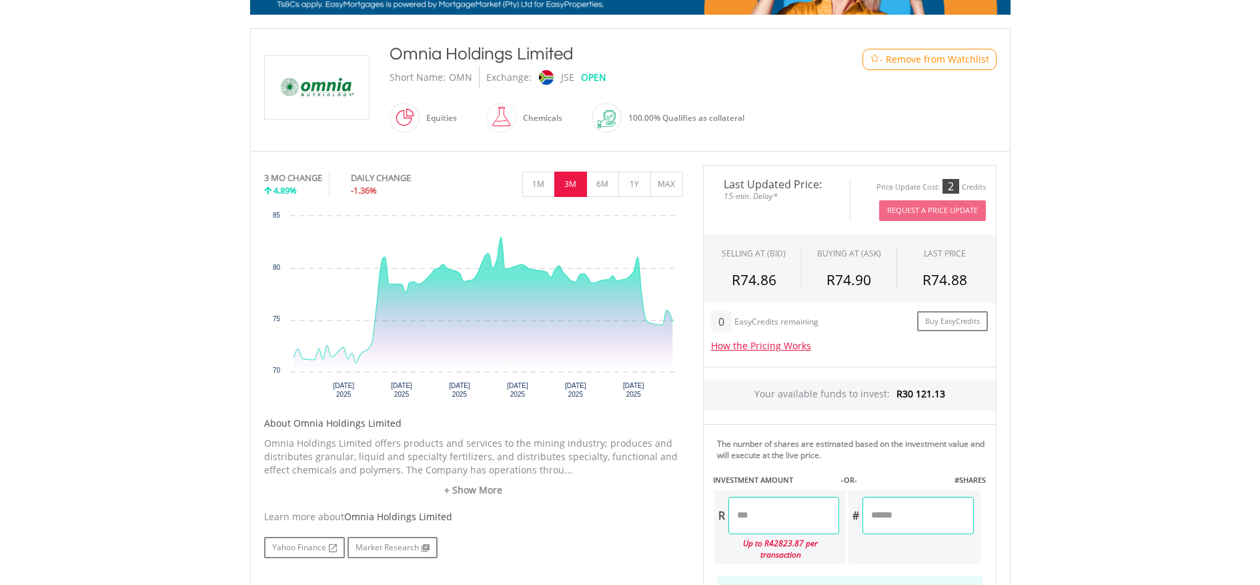
click at [895, 57] on span "- Remove from Watchlist" at bounding box center [934, 59] width 109 height 13
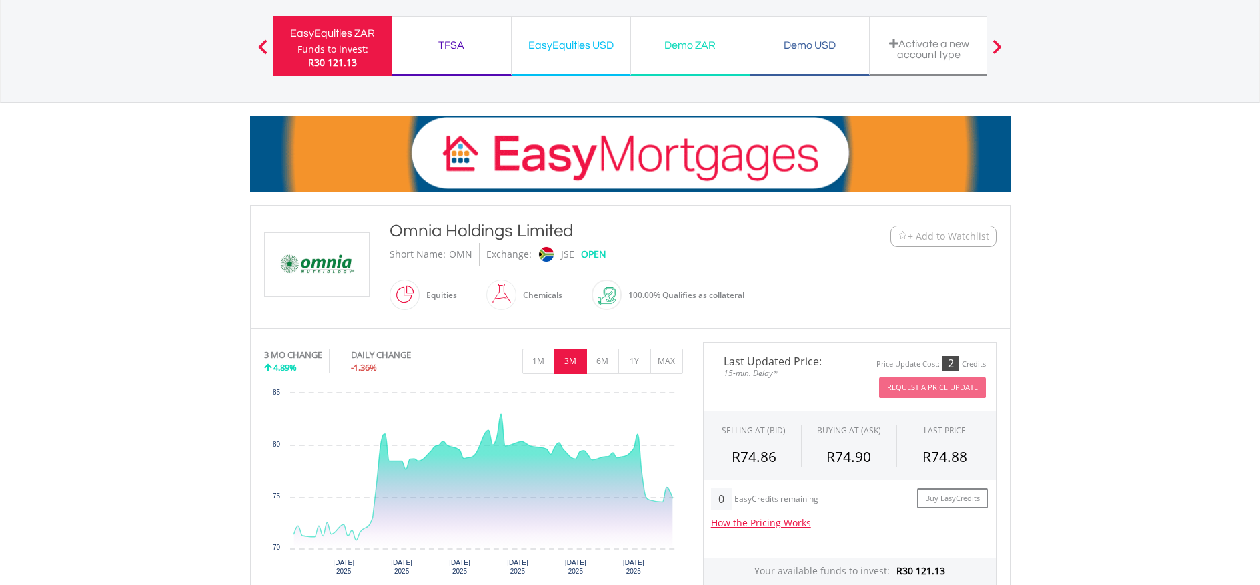
scroll to position [0, 0]
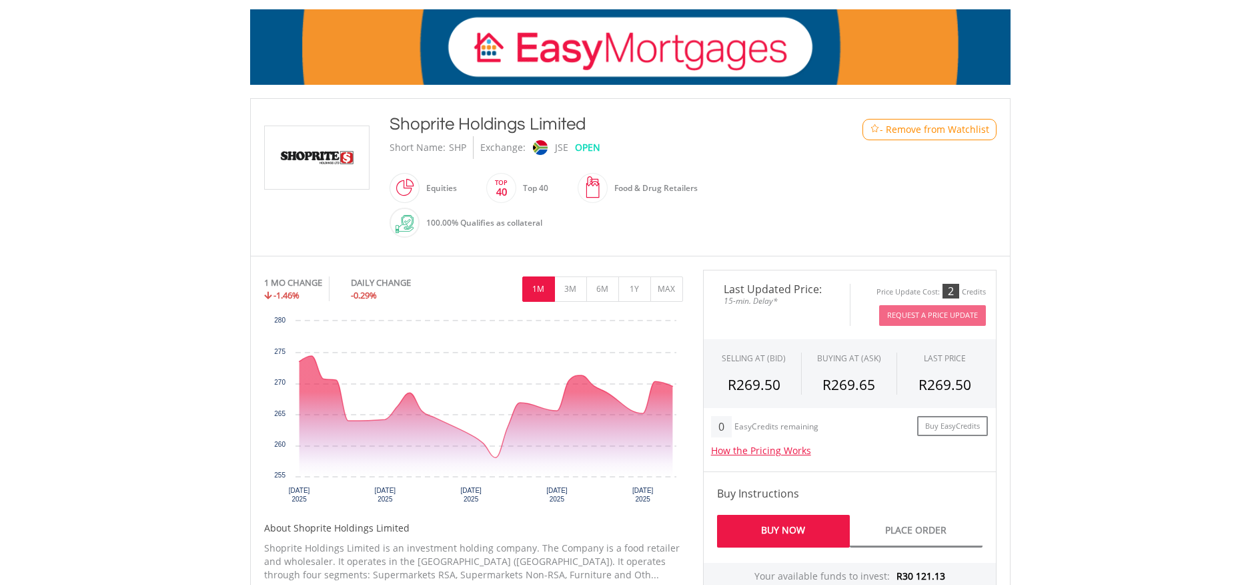
scroll to position [249, 0]
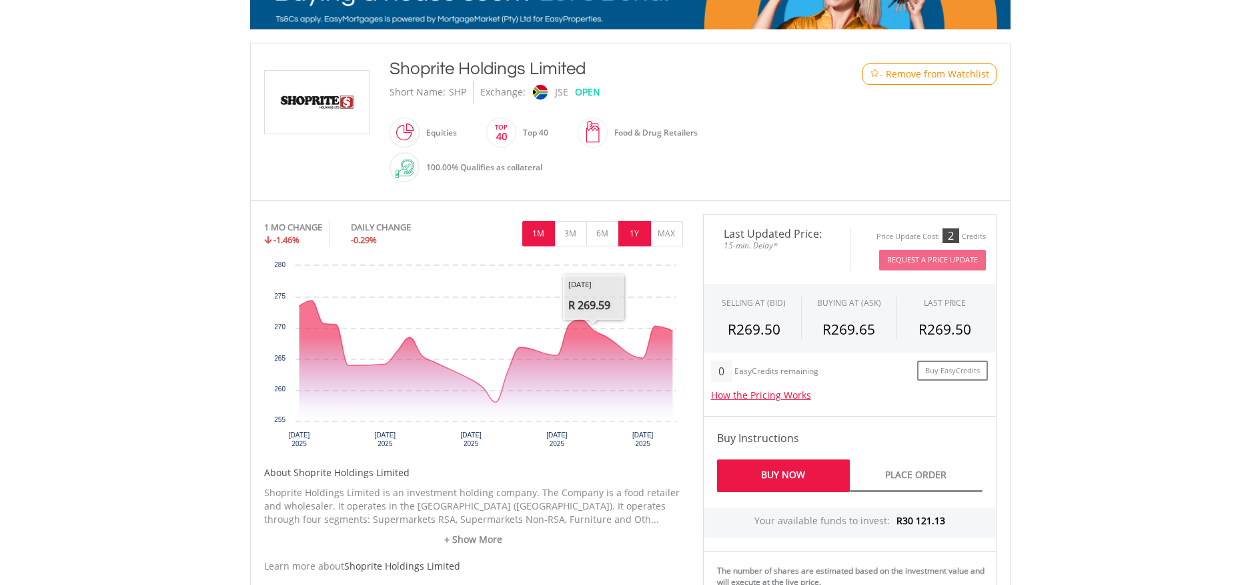
click at [641, 237] on button "1Y" at bounding box center [635, 233] width 33 height 25
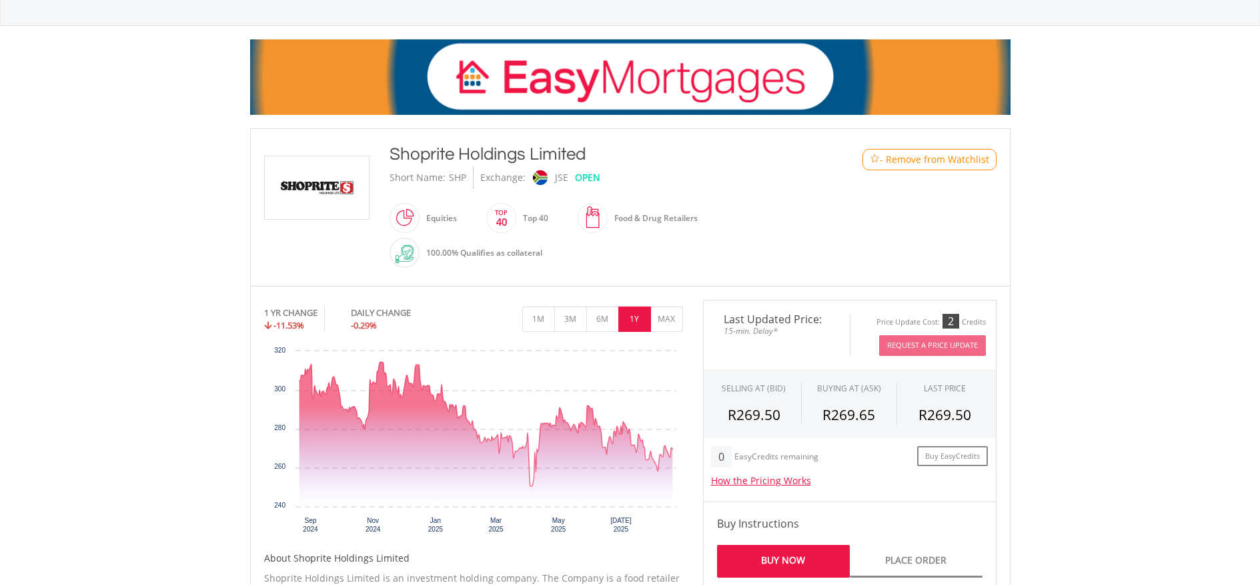
scroll to position [15, 0]
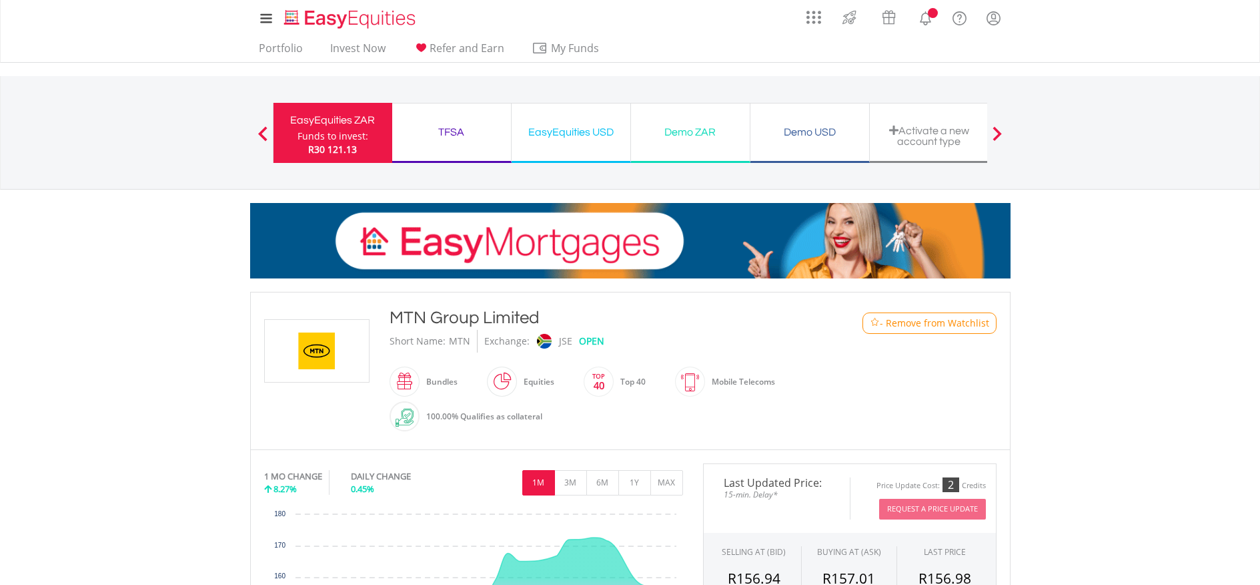
scroll to position [247, 0]
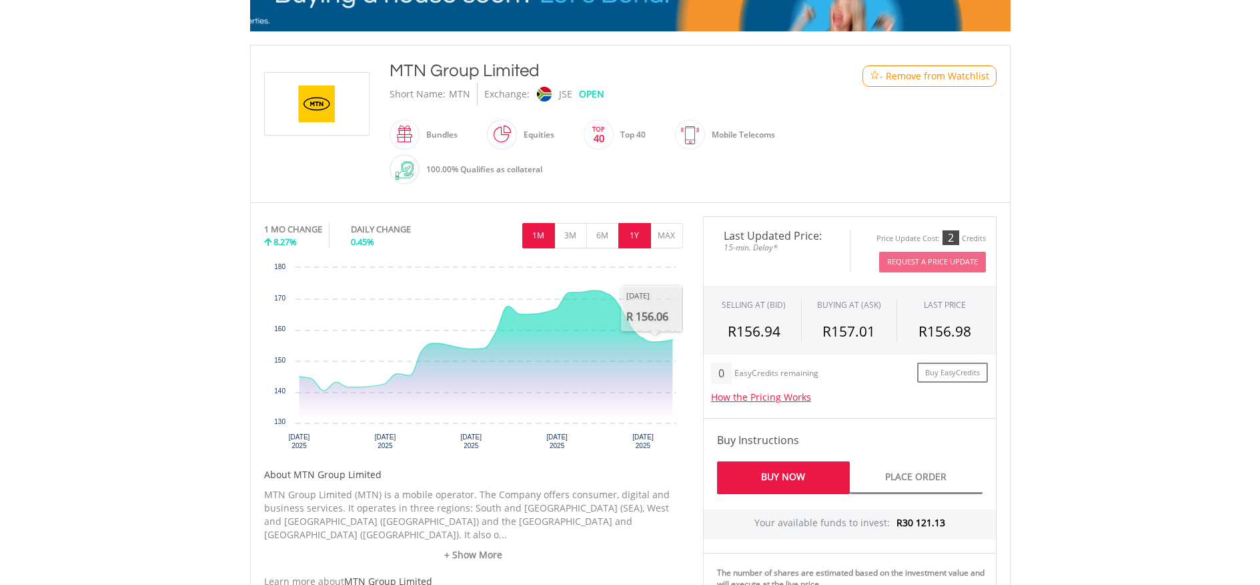
click at [632, 248] on button "1Y" at bounding box center [635, 235] width 33 height 25
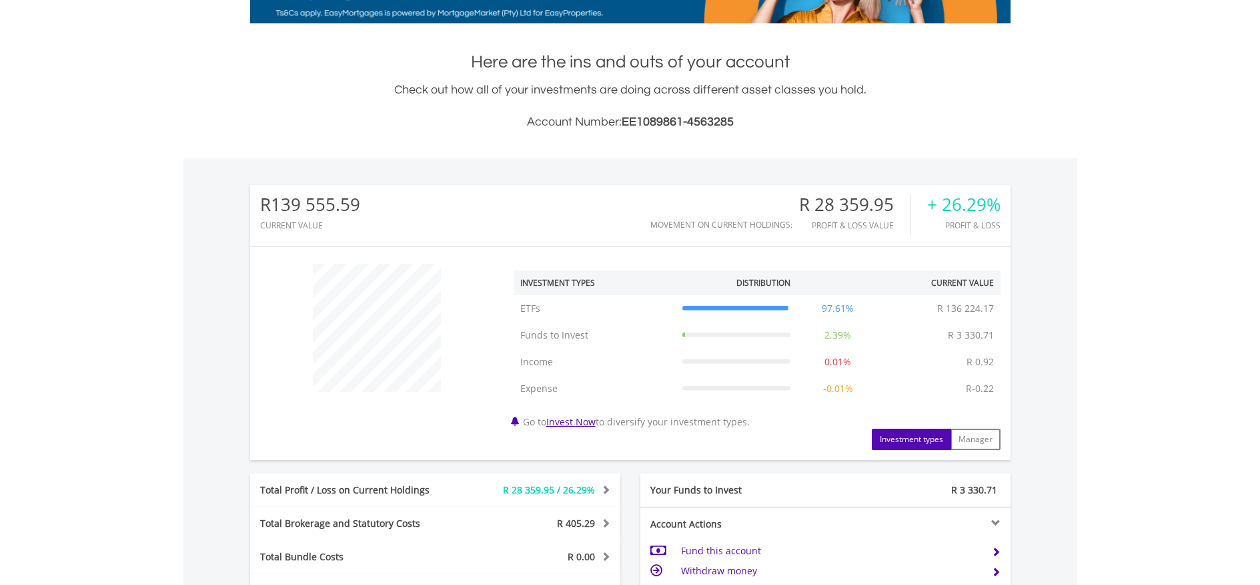
scroll to position [494, 0]
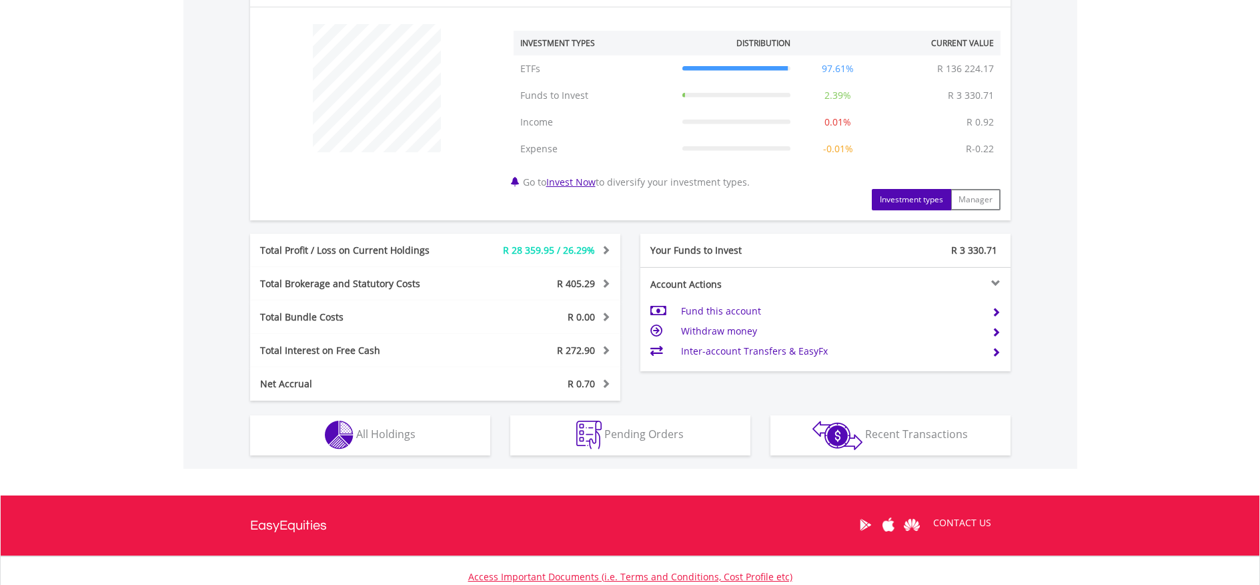
click at [388, 437] on span "All Holdings" at bounding box center [385, 433] width 59 height 15
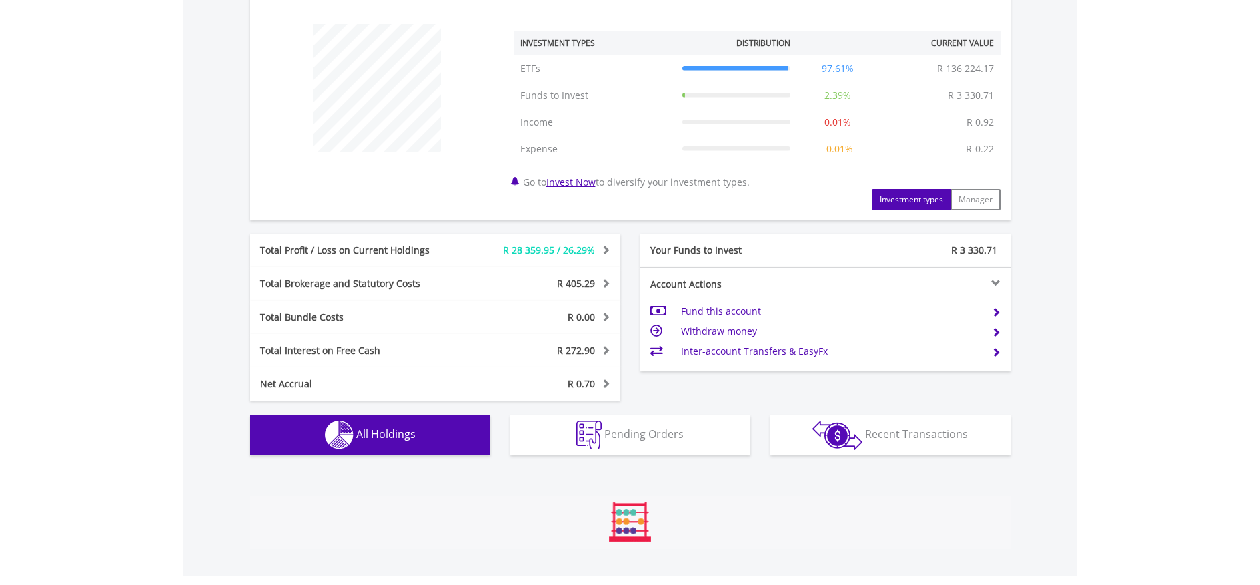
scroll to position [829, 0]
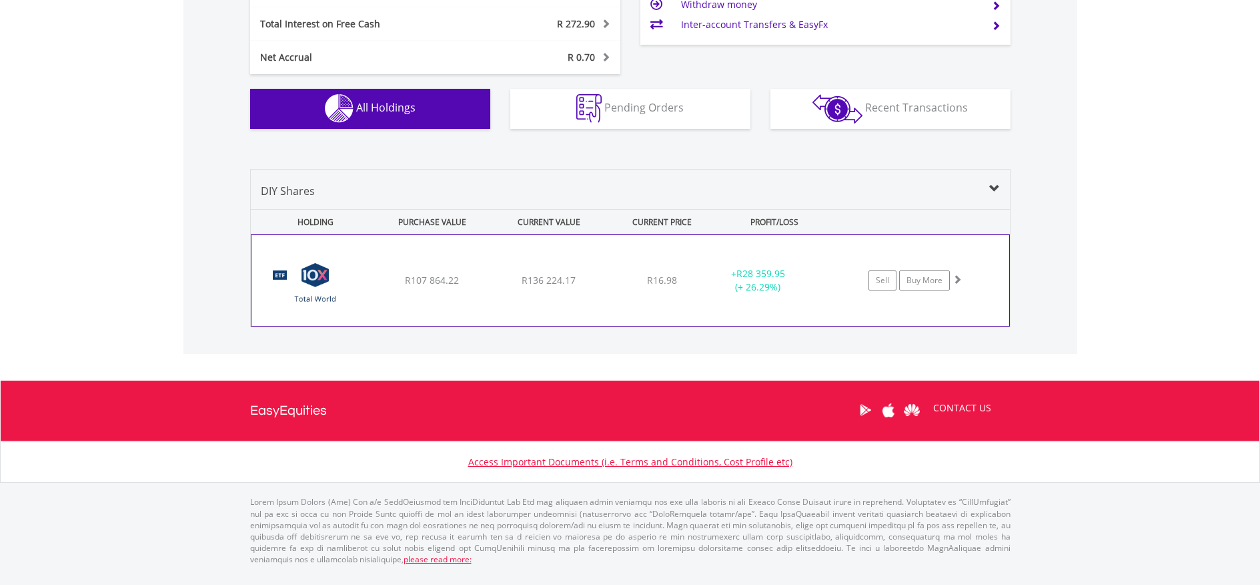
click at [378, 292] on div "﻿ 10X Total World Stock Feeder Exchange Traded Fund R107 864.22 R136 224.17 R16…" at bounding box center [631, 280] width 758 height 91
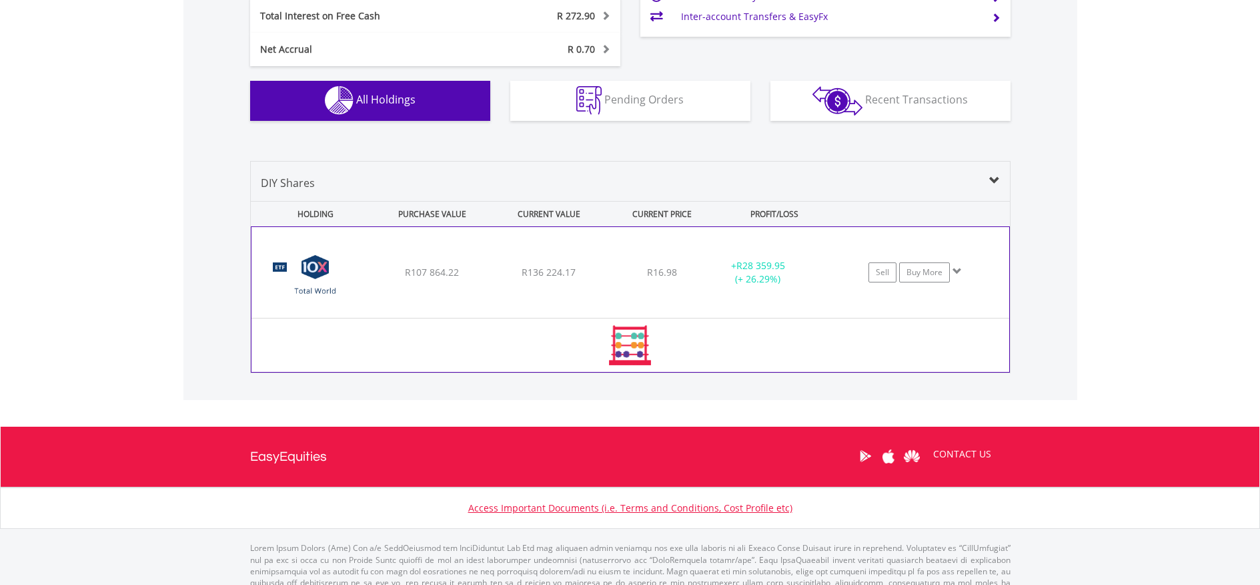
click at [379, 292] on div "﻿ 10X Total World Stock Feeder Exchange Traded Fund R107 864.22 R136 224.17 R16…" at bounding box center [631, 272] width 758 height 91
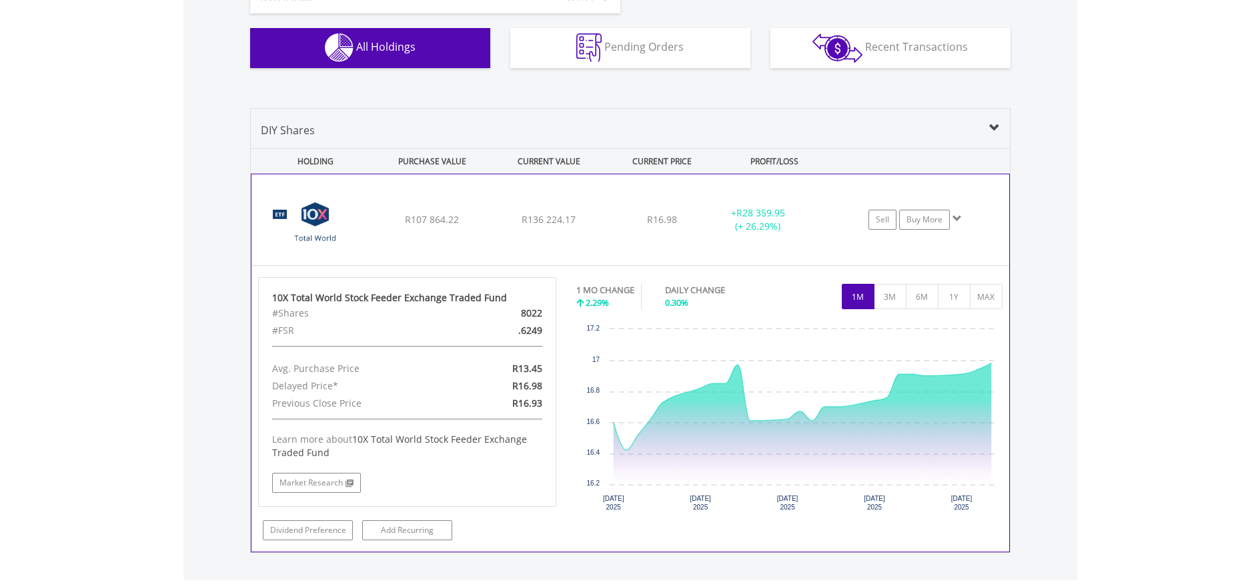
scroll to position [943, 0]
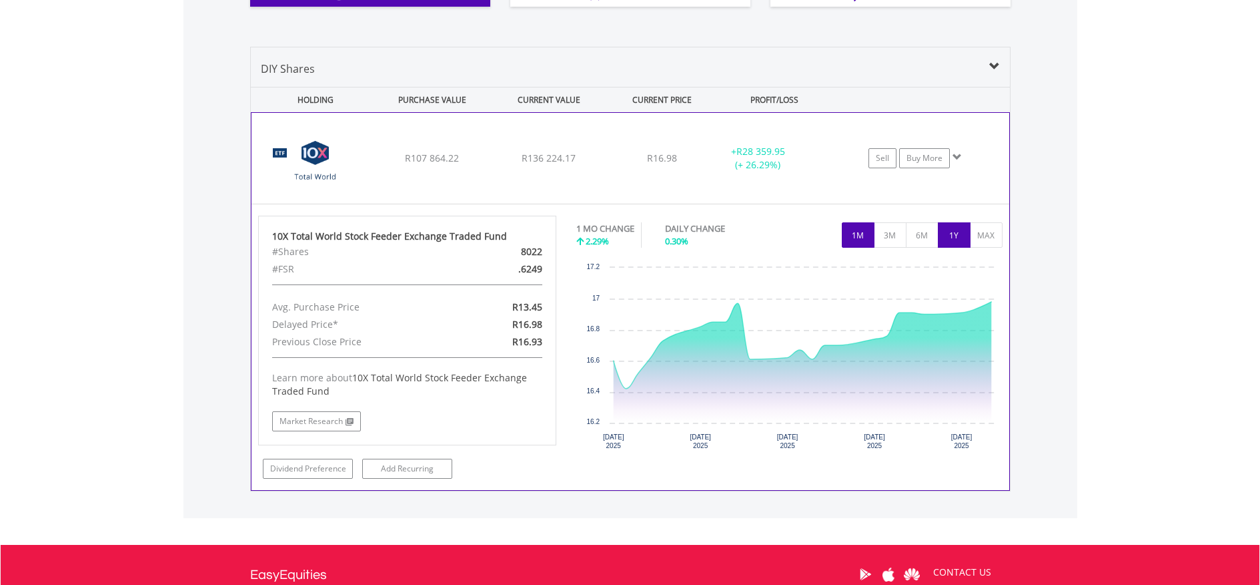
click at [955, 242] on button "1Y" at bounding box center [954, 234] width 33 height 25
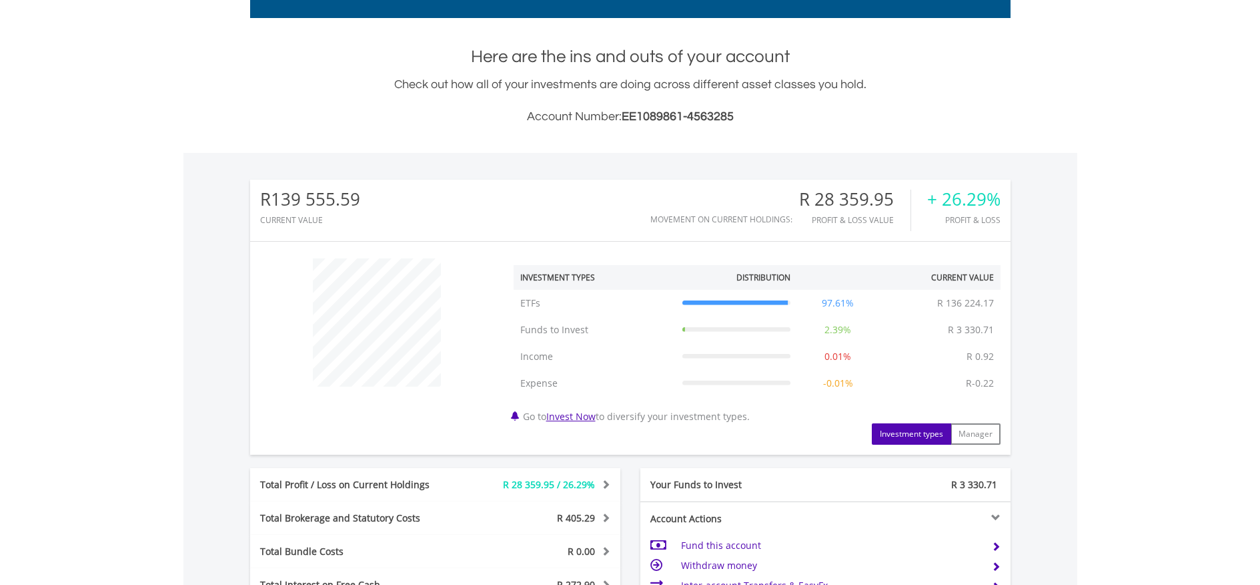
scroll to position [0, 0]
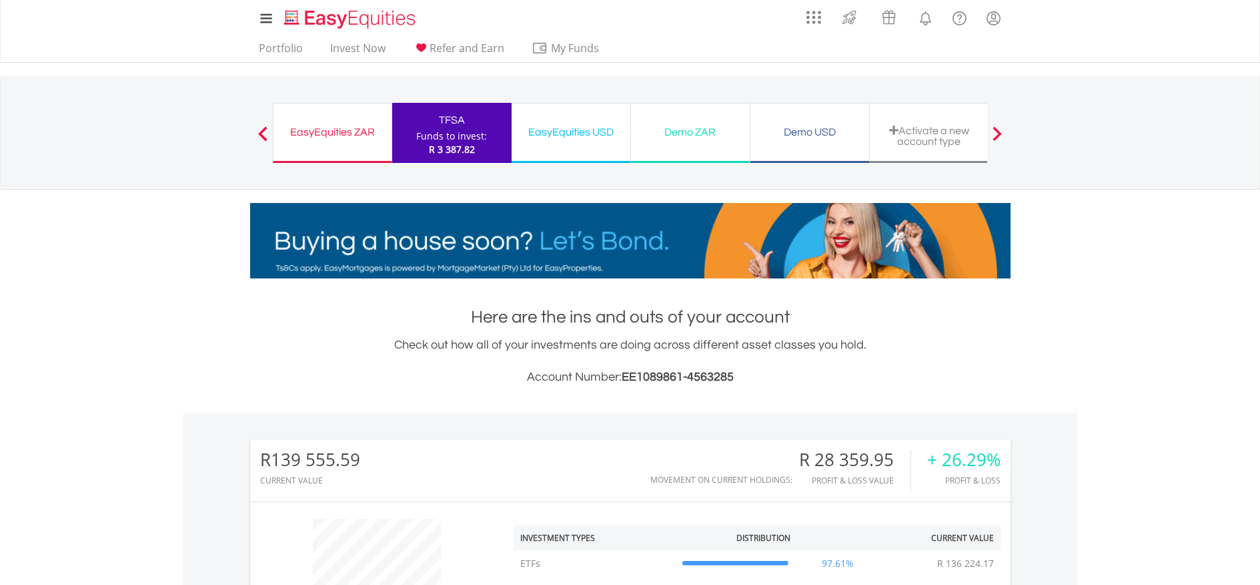
click at [368, 135] on div "EasyEquities ZAR" at bounding box center [333, 132] width 102 height 19
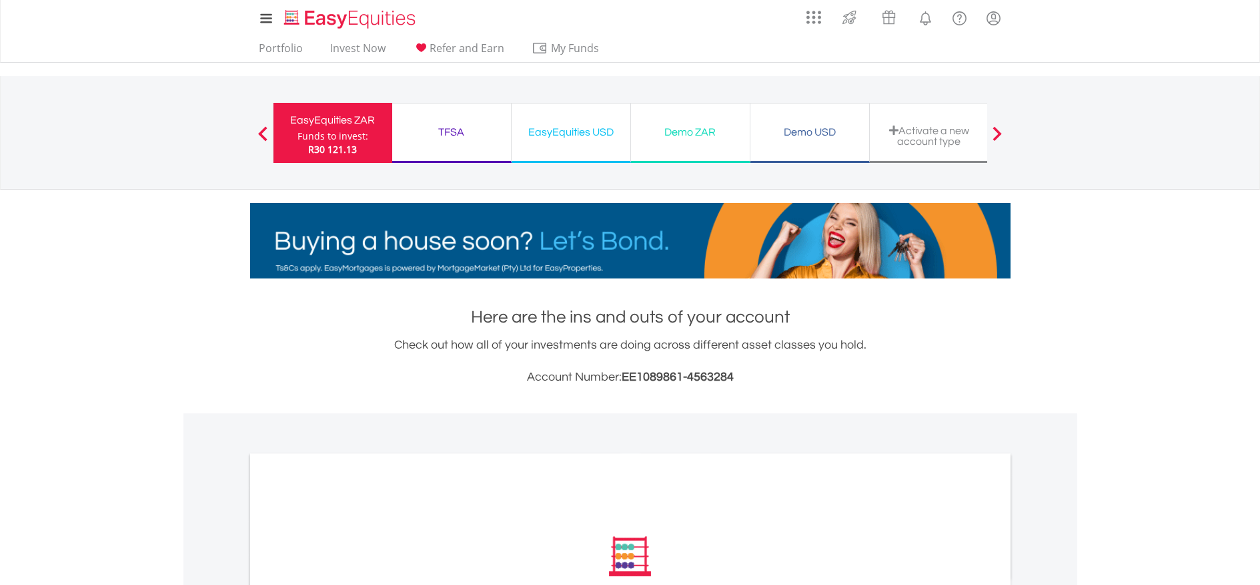
click at [603, 137] on div "EasyEquities USD" at bounding box center [571, 132] width 103 height 19
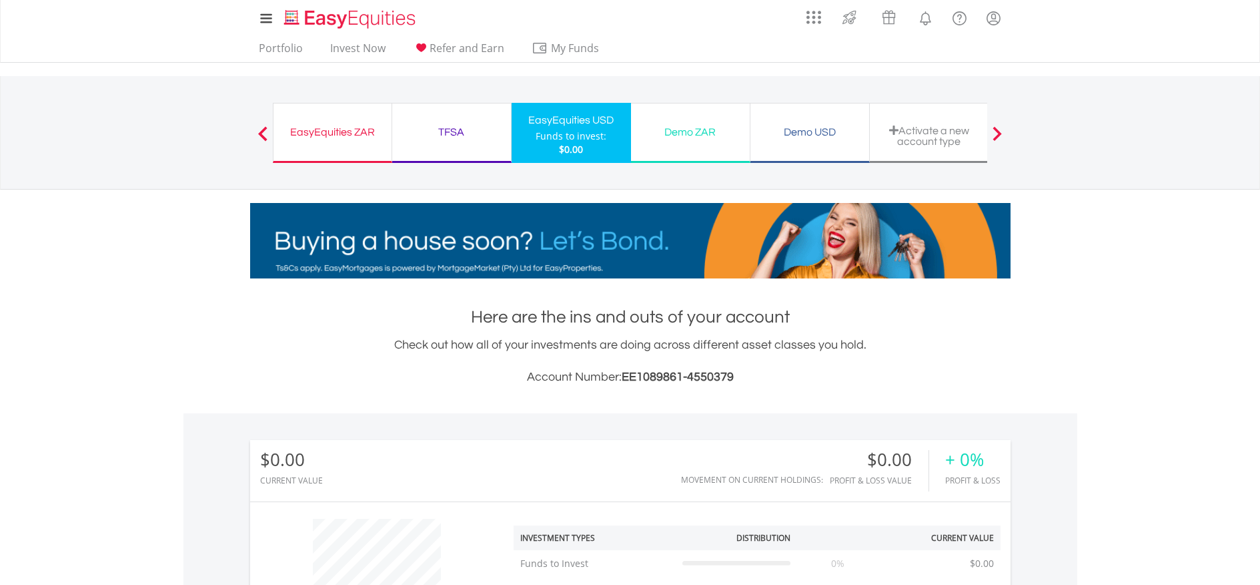
click at [329, 131] on div "EasyEquities ZAR" at bounding box center [333, 132] width 102 height 19
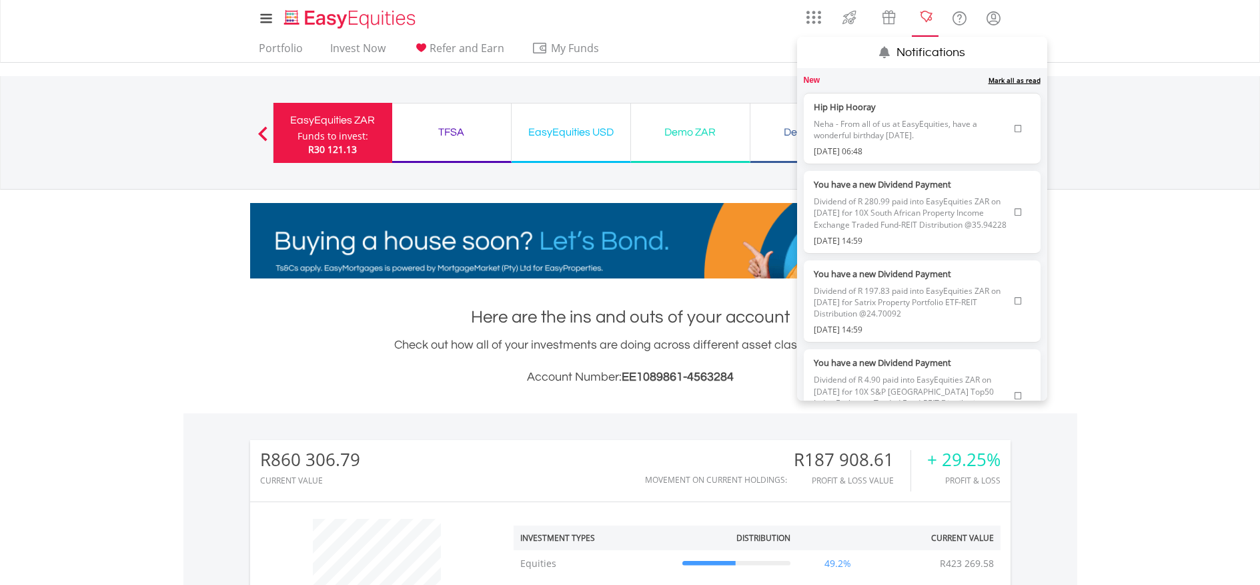
scroll to position [128, 254]
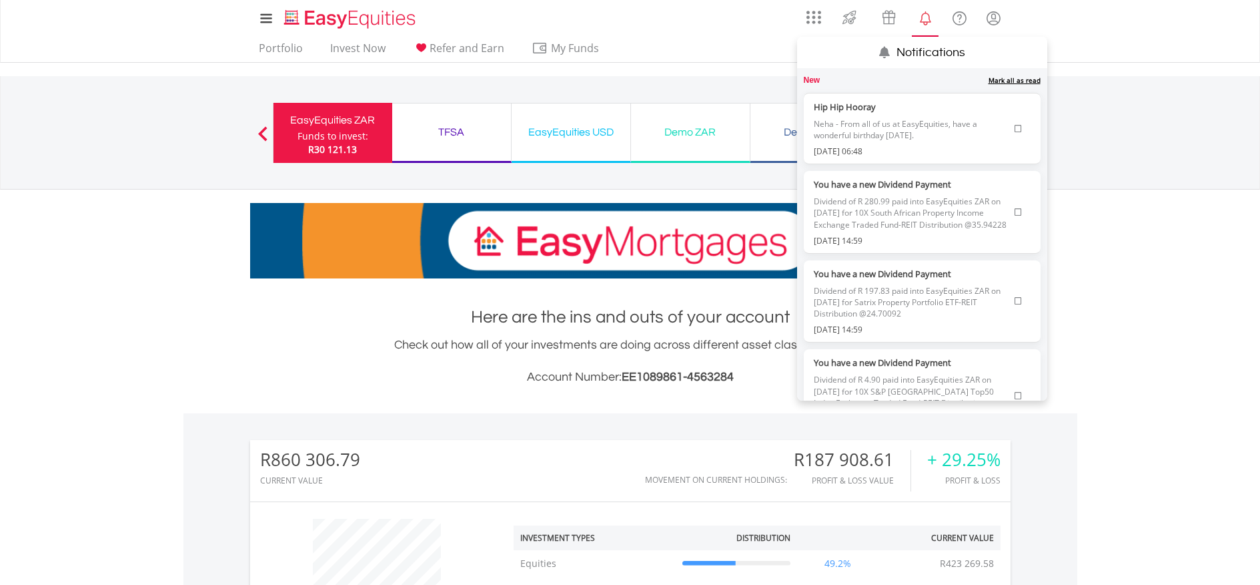
click at [989, 84] on link "Mark all as read" at bounding box center [1015, 79] width 52 height 9
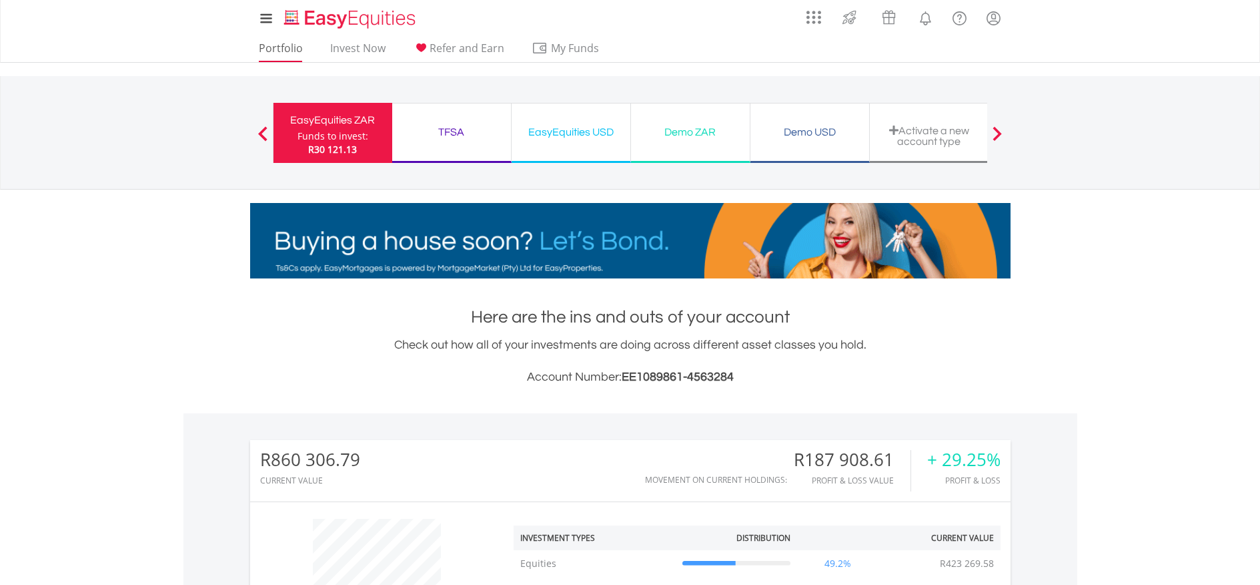
click at [266, 47] on link "Portfolio" at bounding box center [281, 51] width 55 height 21
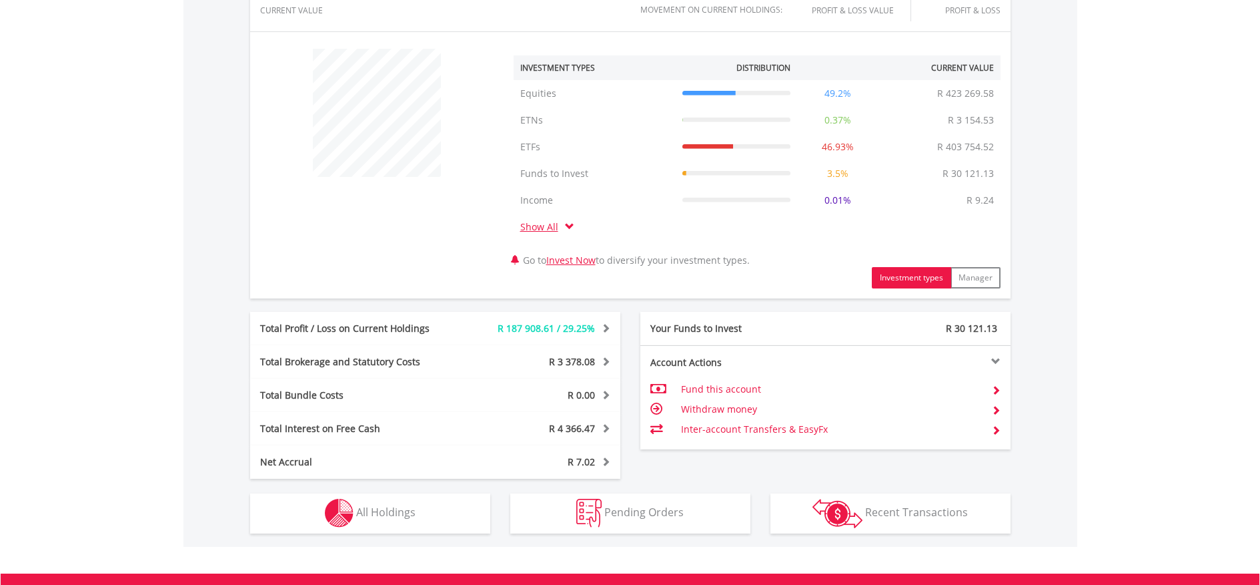
scroll to position [478, 0]
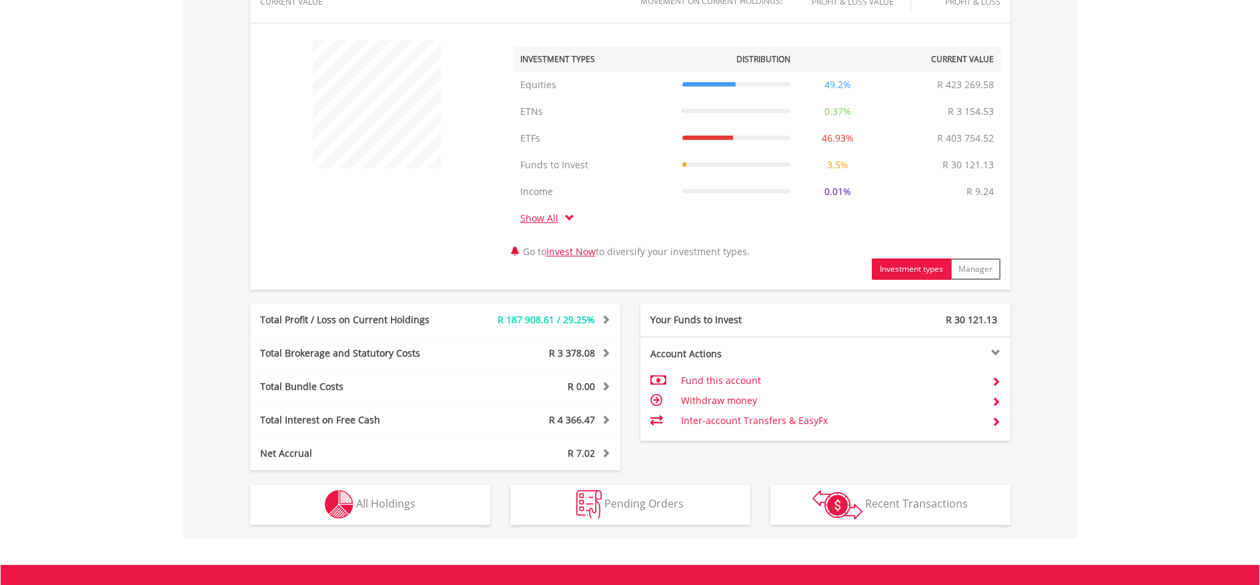
click at [382, 508] on span "All Holdings" at bounding box center [385, 503] width 59 height 15
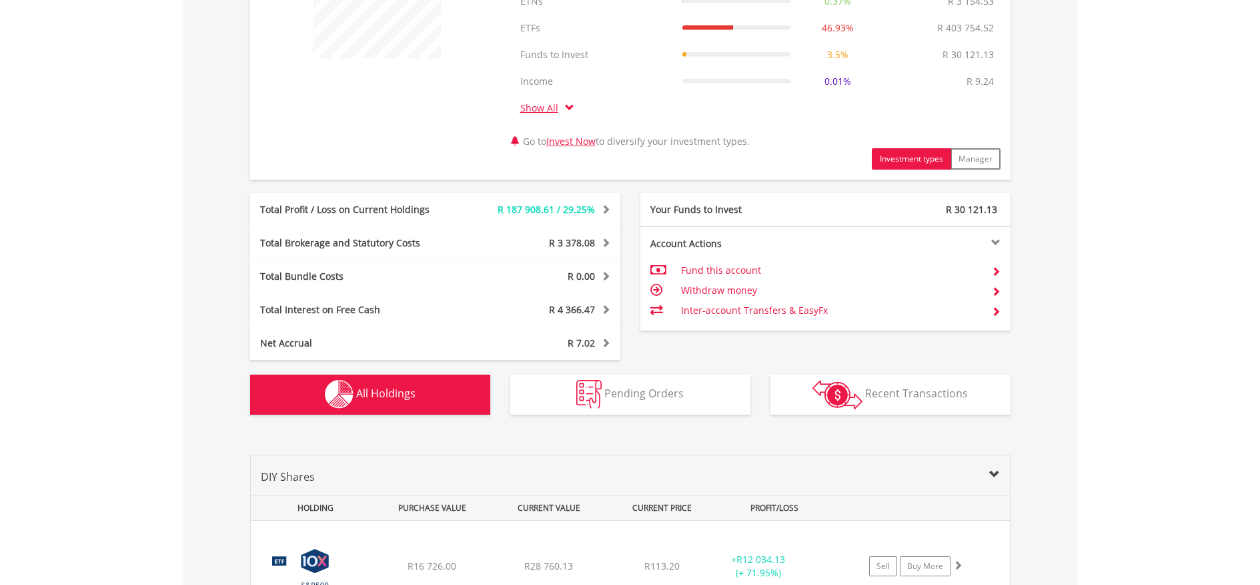
scroll to position [580, 0]
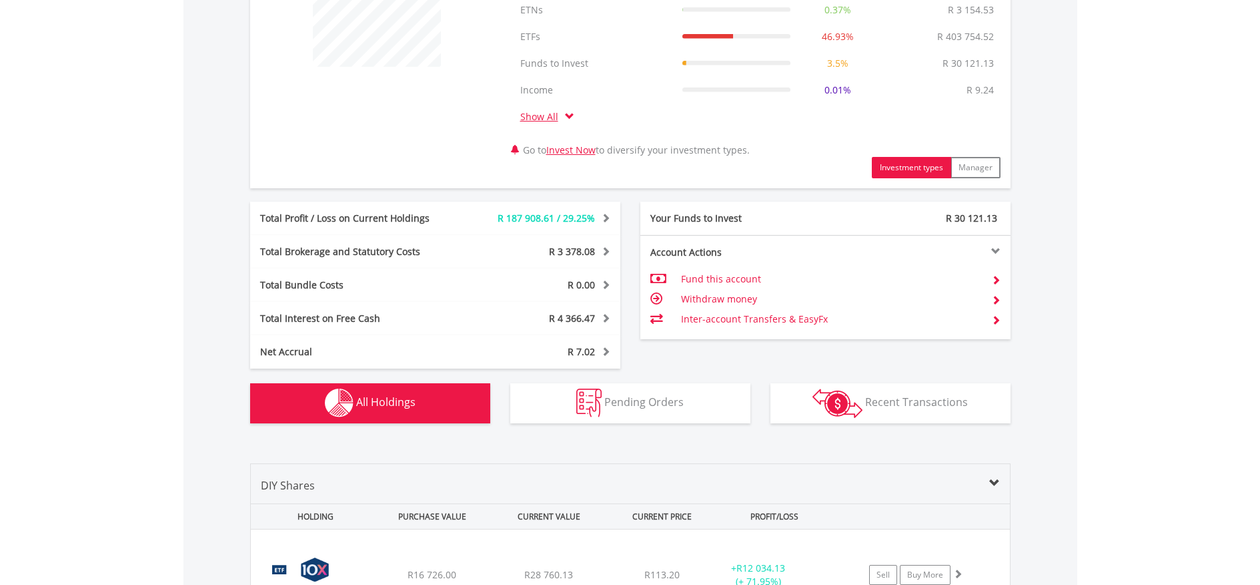
click at [587, 153] on link "Invest Now" at bounding box center [571, 149] width 49 height 13
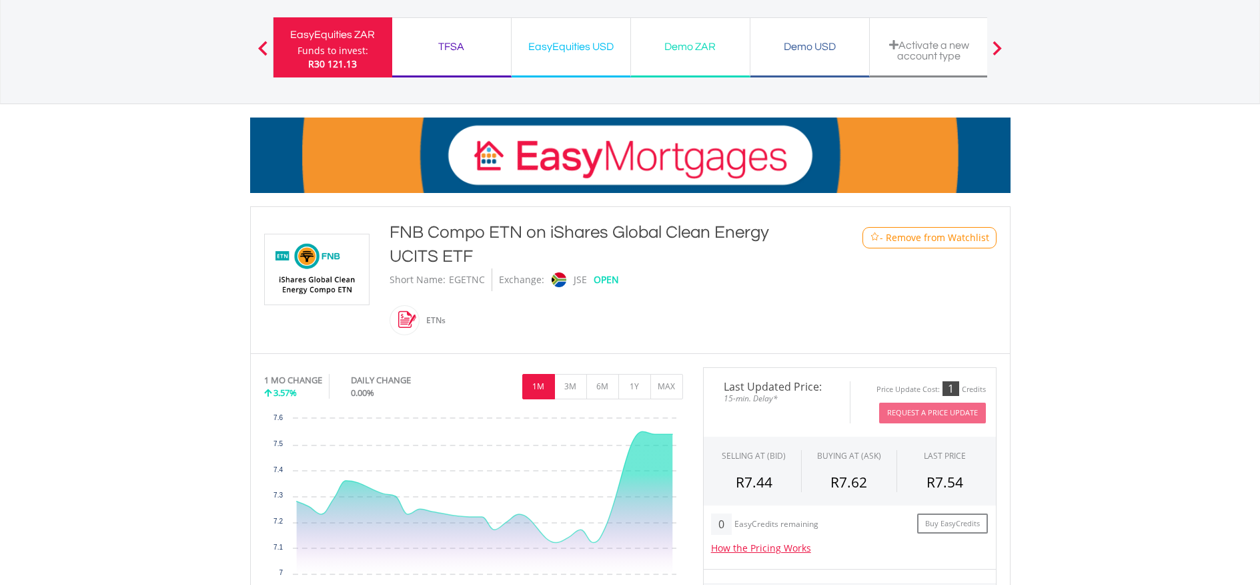
scroll to position [141, 0]
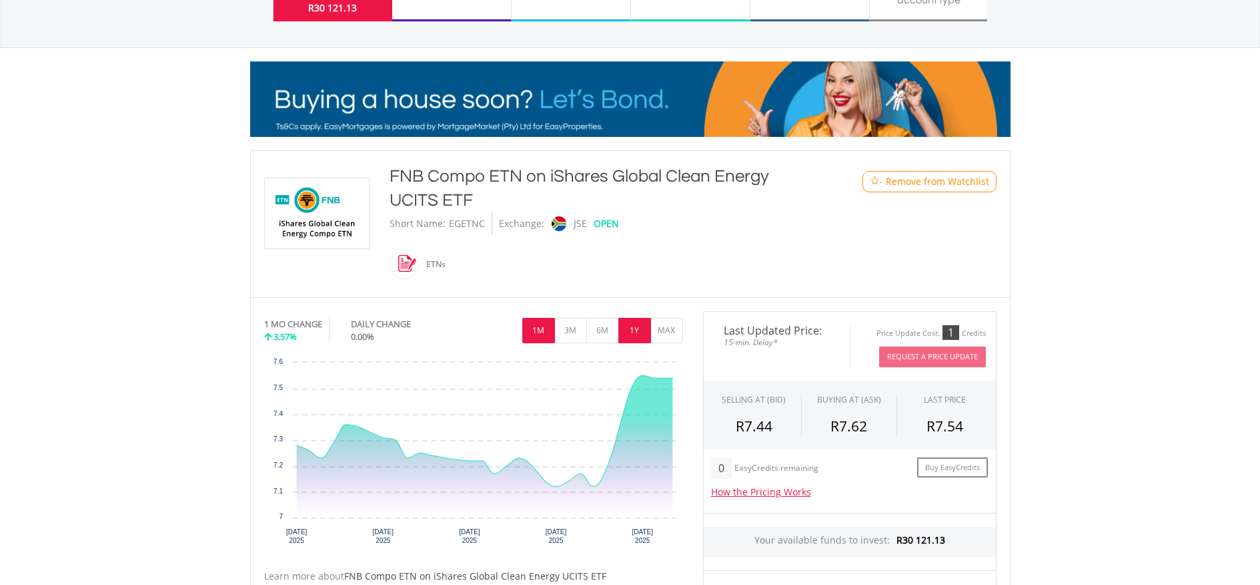
click at [641, 334] on button "1Y" at bounding box center [635, 330] width 33 height 25
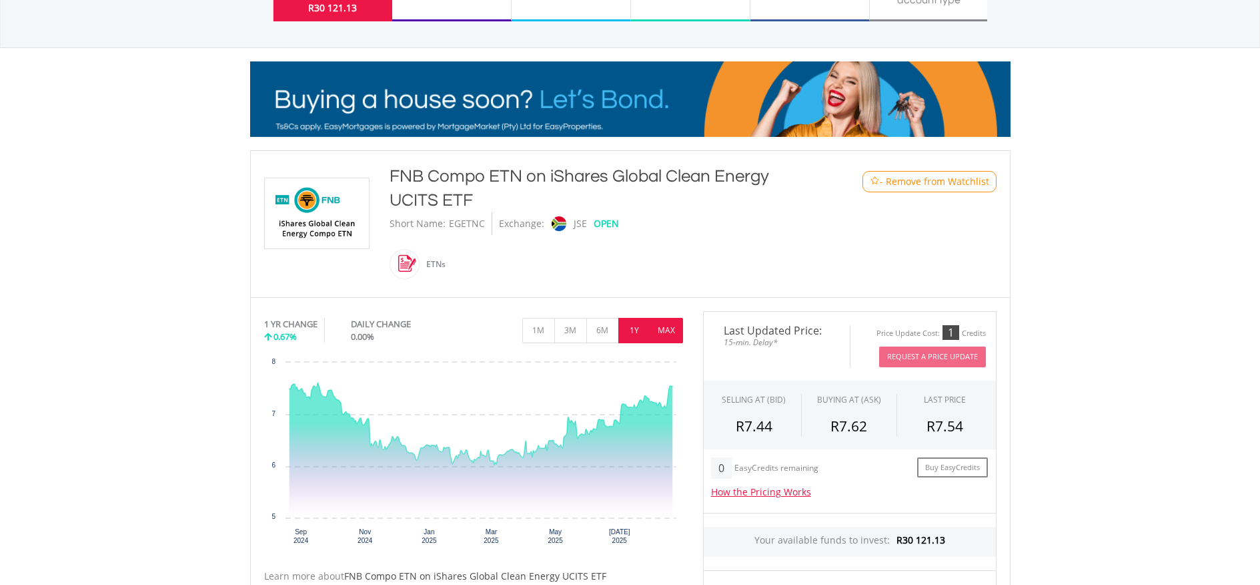
click at [661, 335] on button "MAX" at bounding box center [667, 330] width 33 height 25
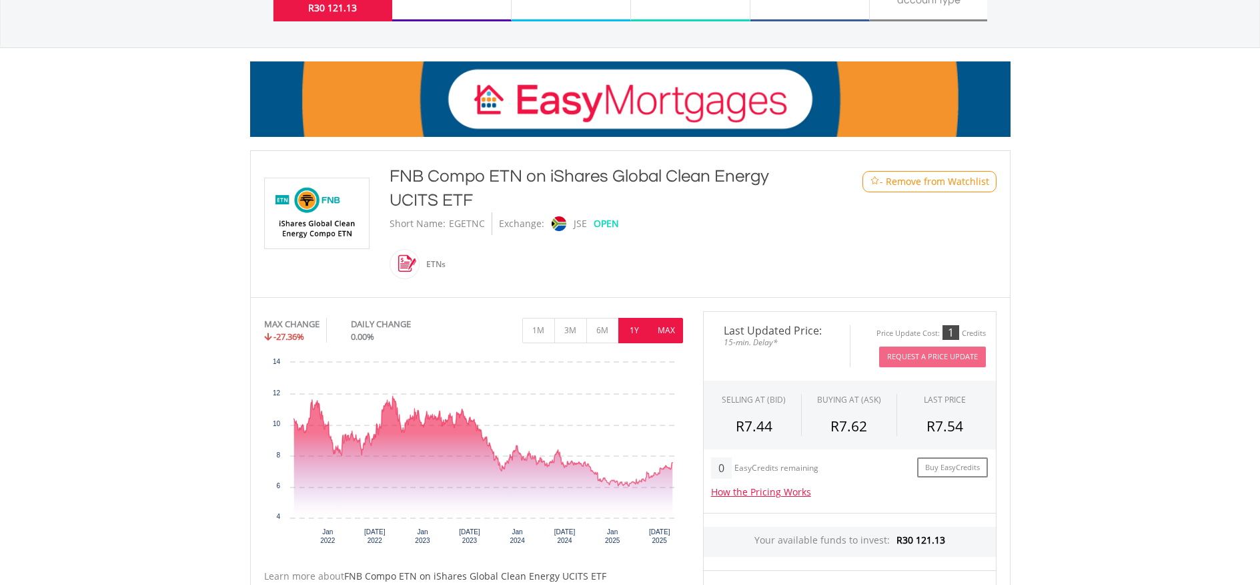
click at [631, 335] on button "1Y" at bounding box center [635, 330] width 33 height 25
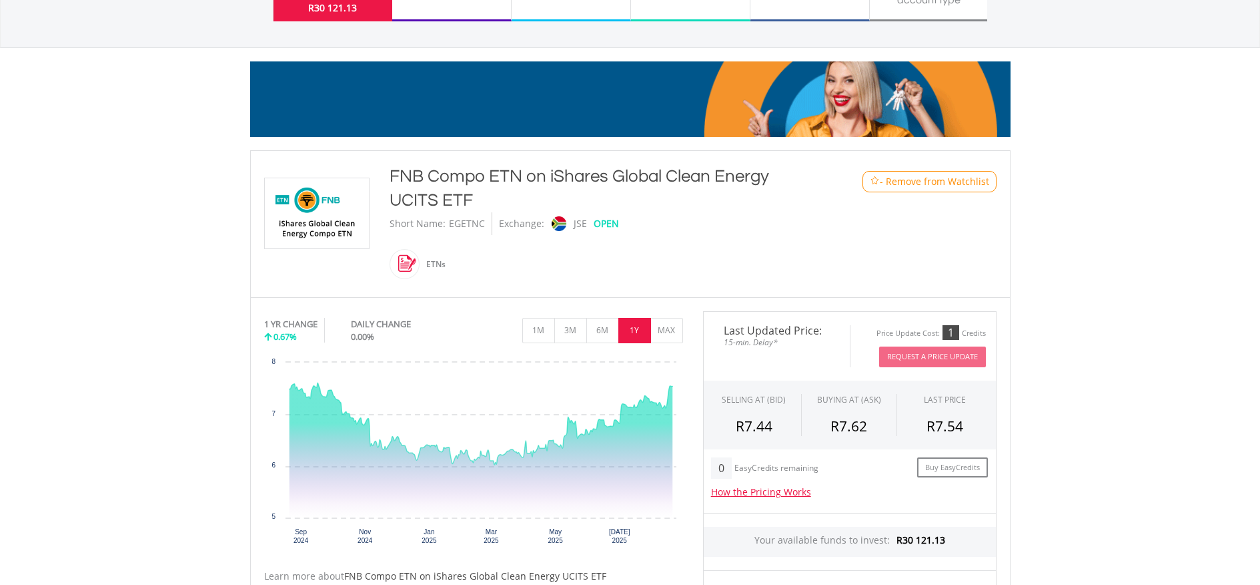
scroll to position [392, 0]
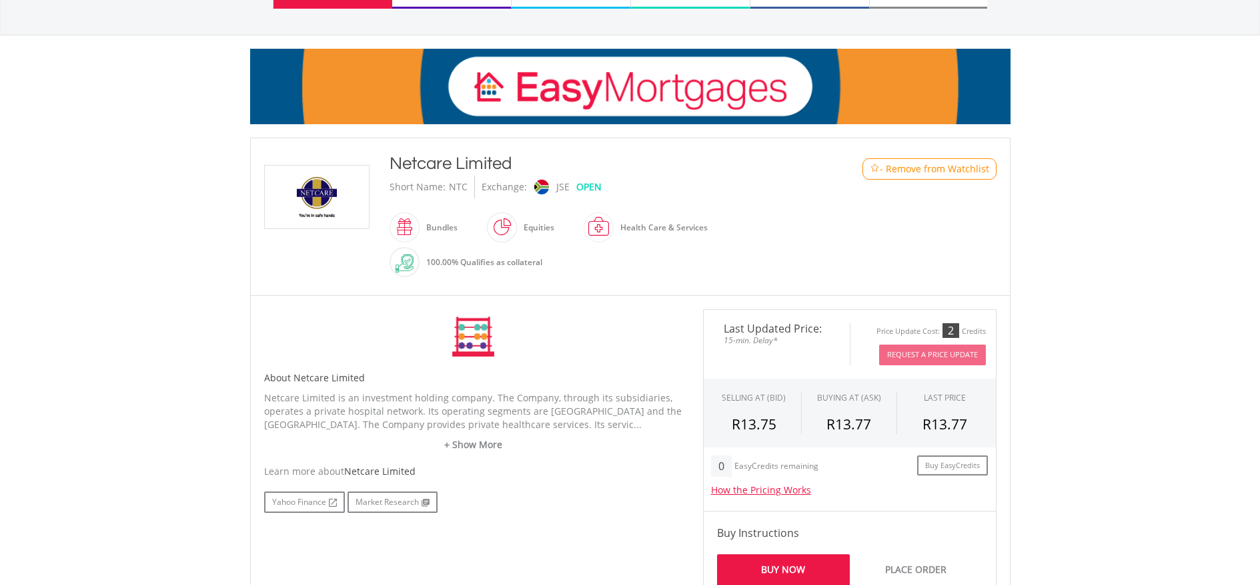
scroll to position [228, 0]
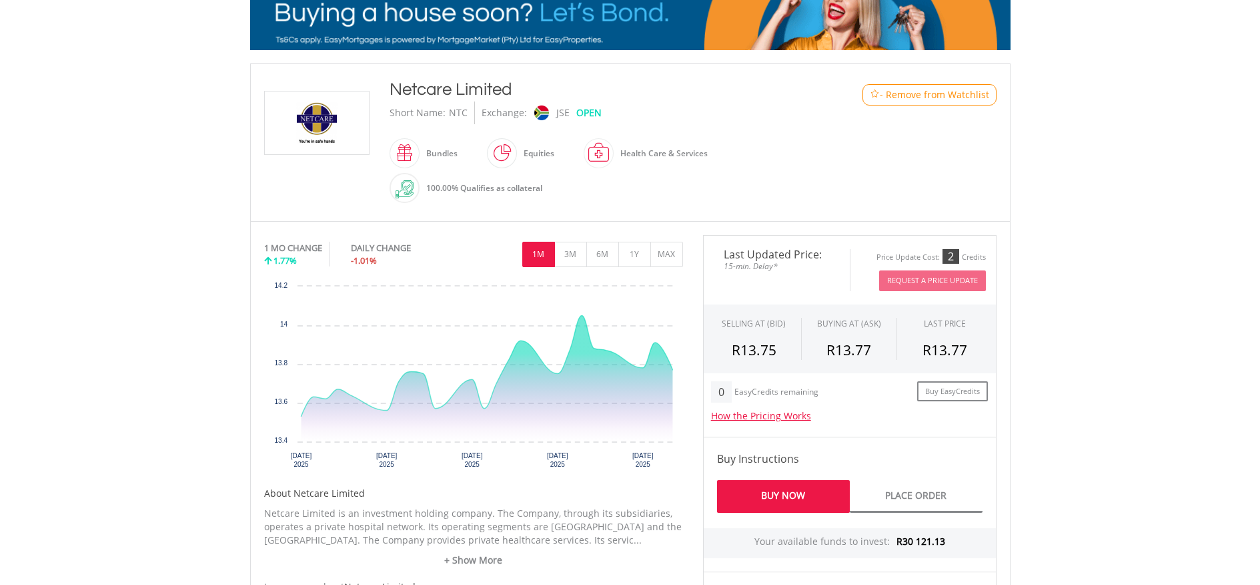
click at [517, 153] on span at bounding box center [517, 153] width 0 height 30
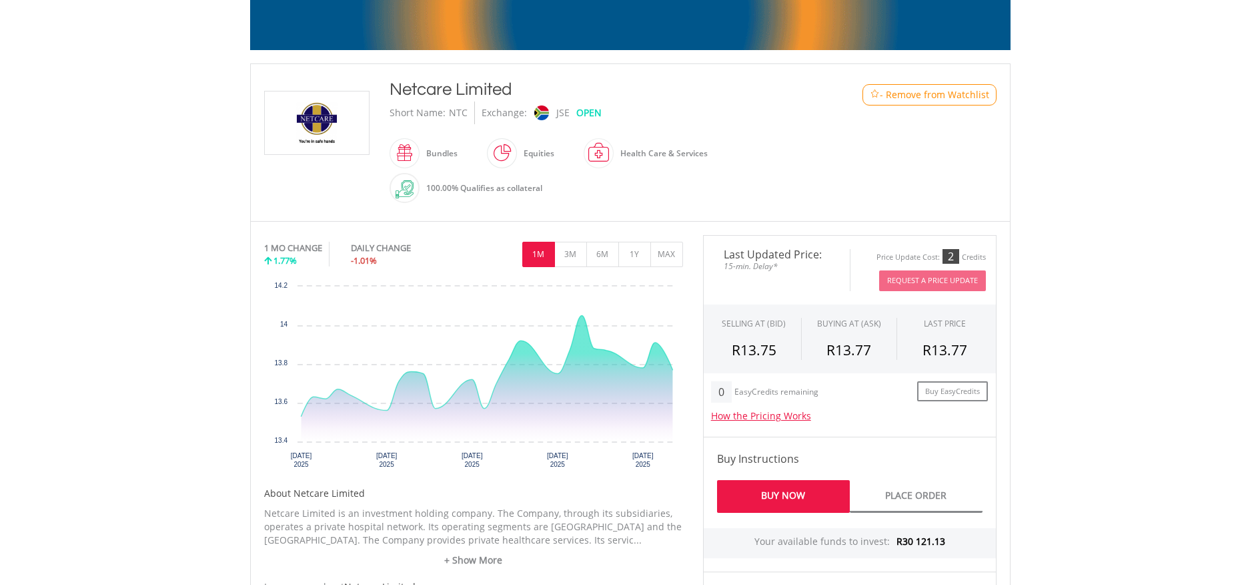
click at [517, 153] on span at bounding box center [517, 153] width 0 height 30
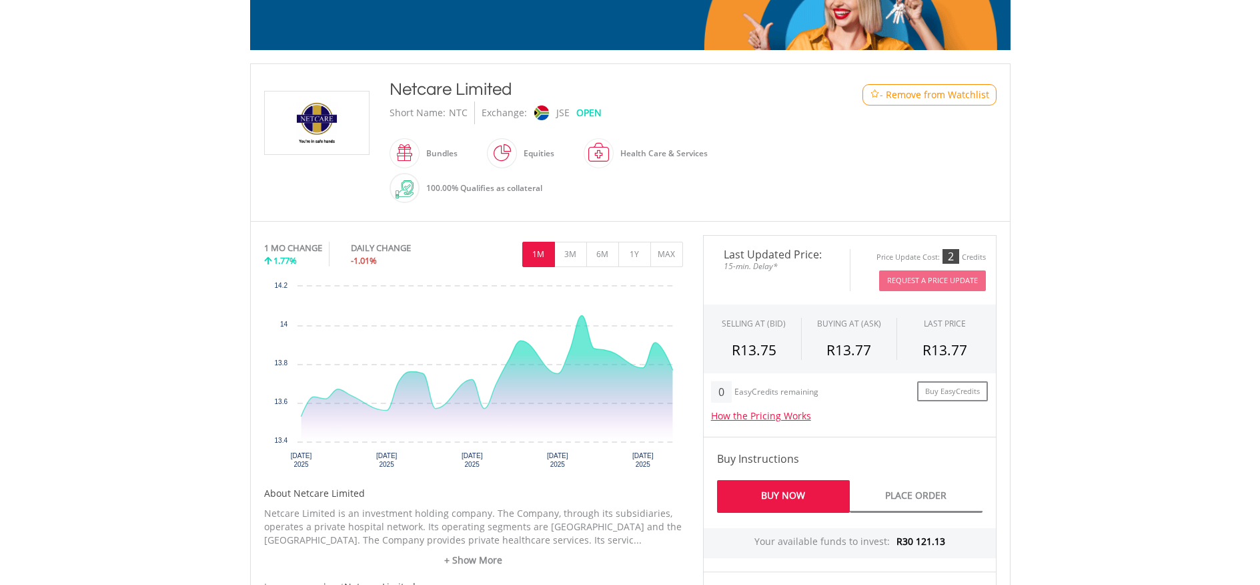
click at [851, 144] on div "﻿ Netcare Limited Netcare Limited Short Name: NTC Exchange: JSE OPEN Bundles" at bounding box center [630, 142] width 753 height 130
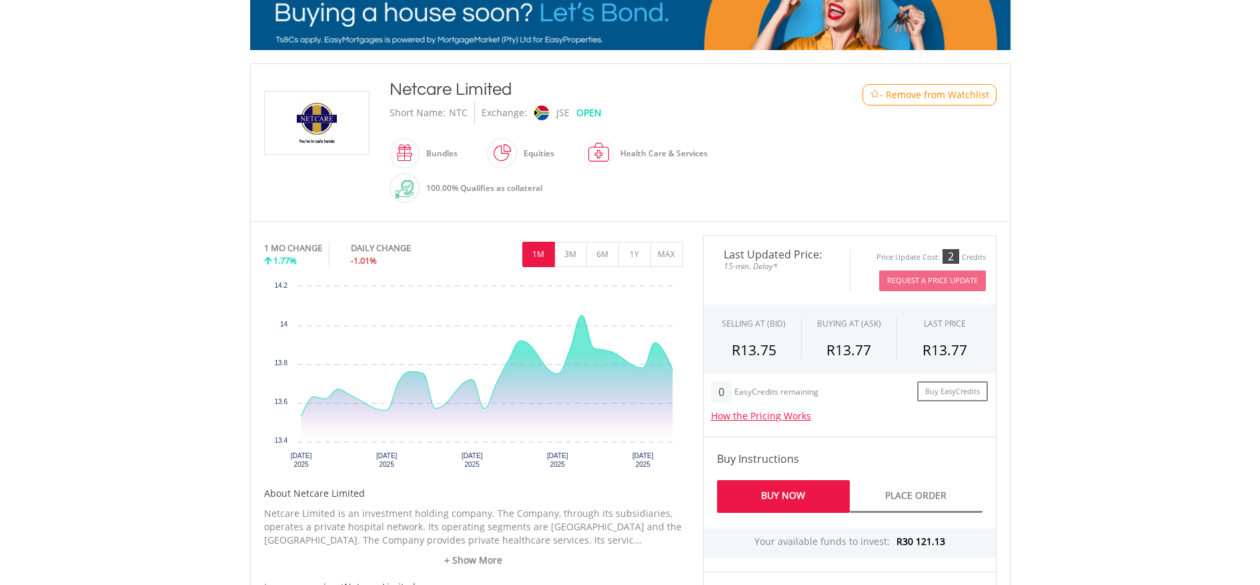
click at [625, 253] on button "1Y" at bounding box center [635, 254] width 33 height 25
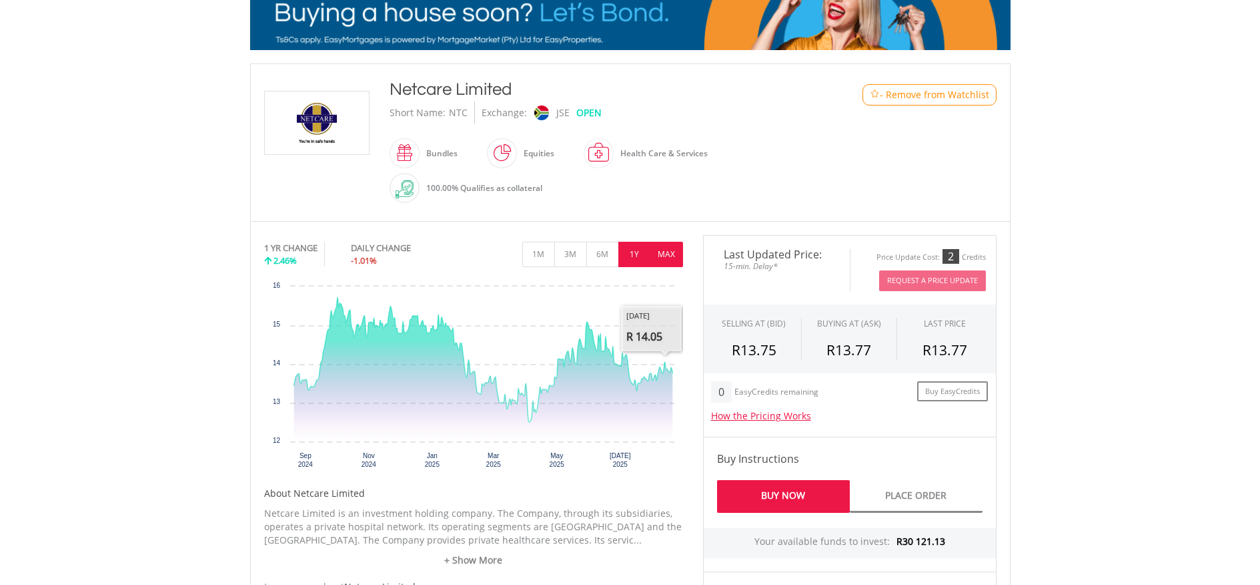
click at [663, 260] on button "MAX" at bounding box center [667, 254] width 33 height 25
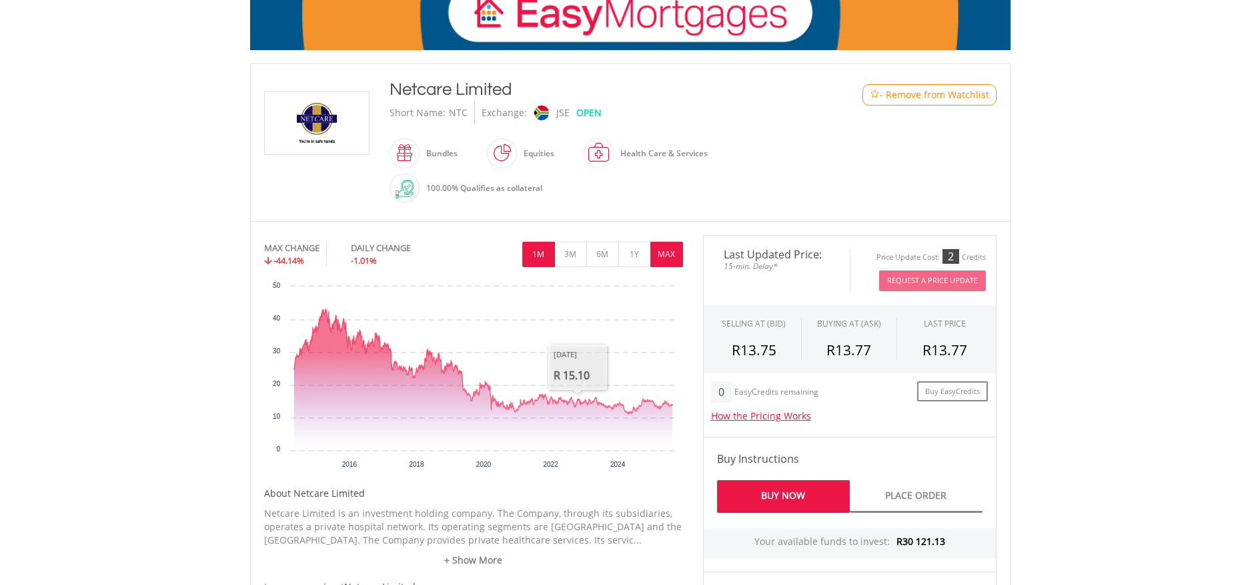
click at [541, 256] on button "1M" at bounding box center [538, 254] width 33 height 25
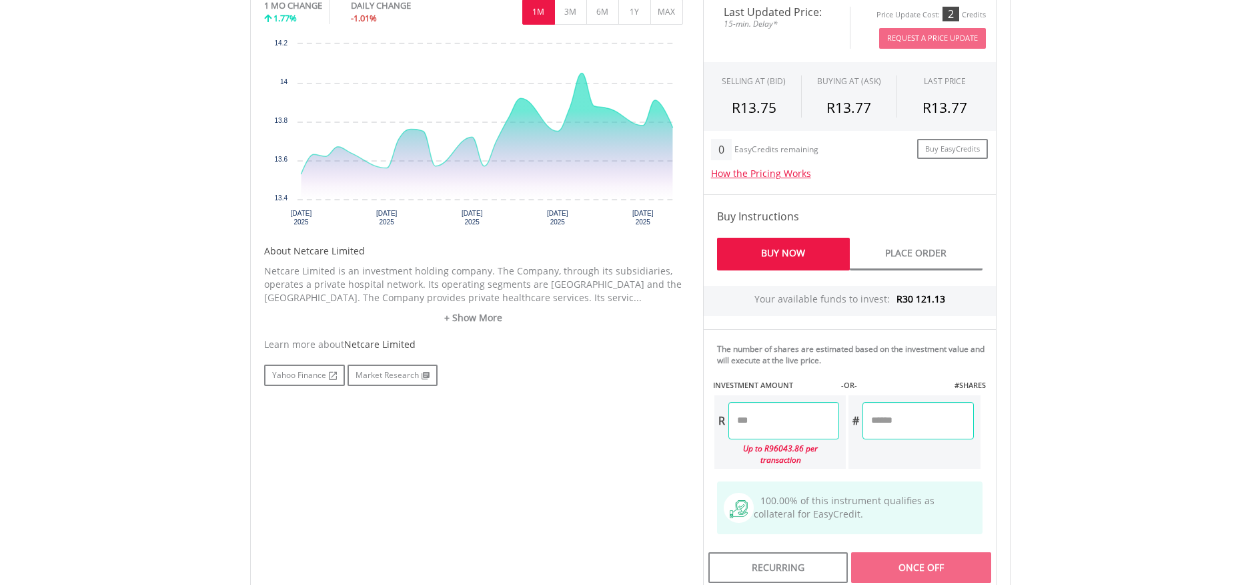
scroll to position [3, 0]
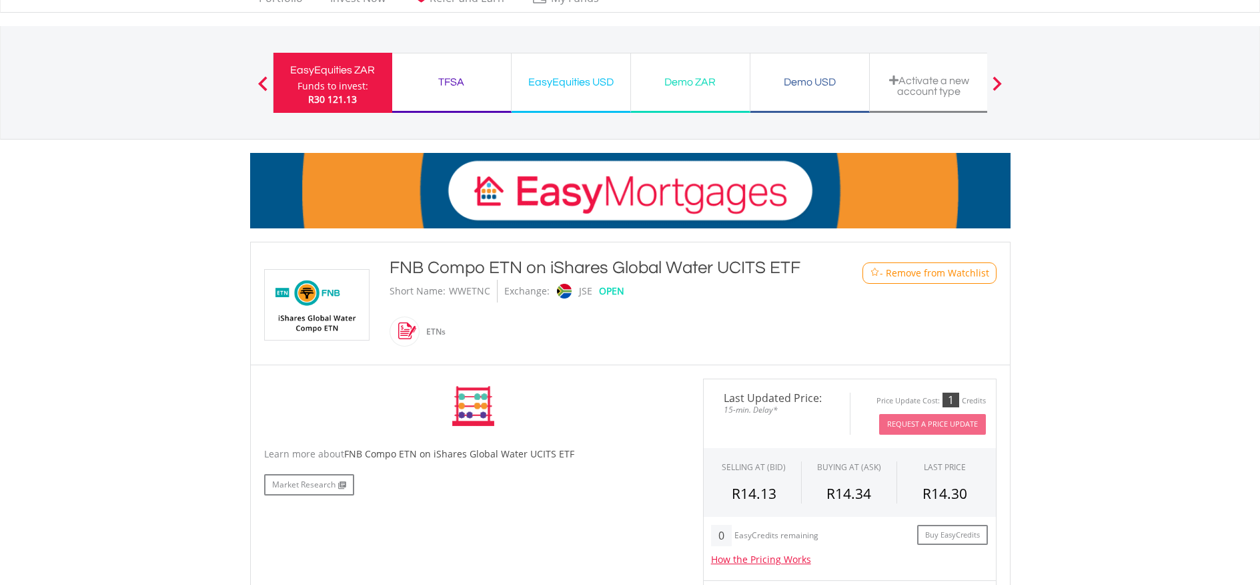
scroll to position [184, 0]
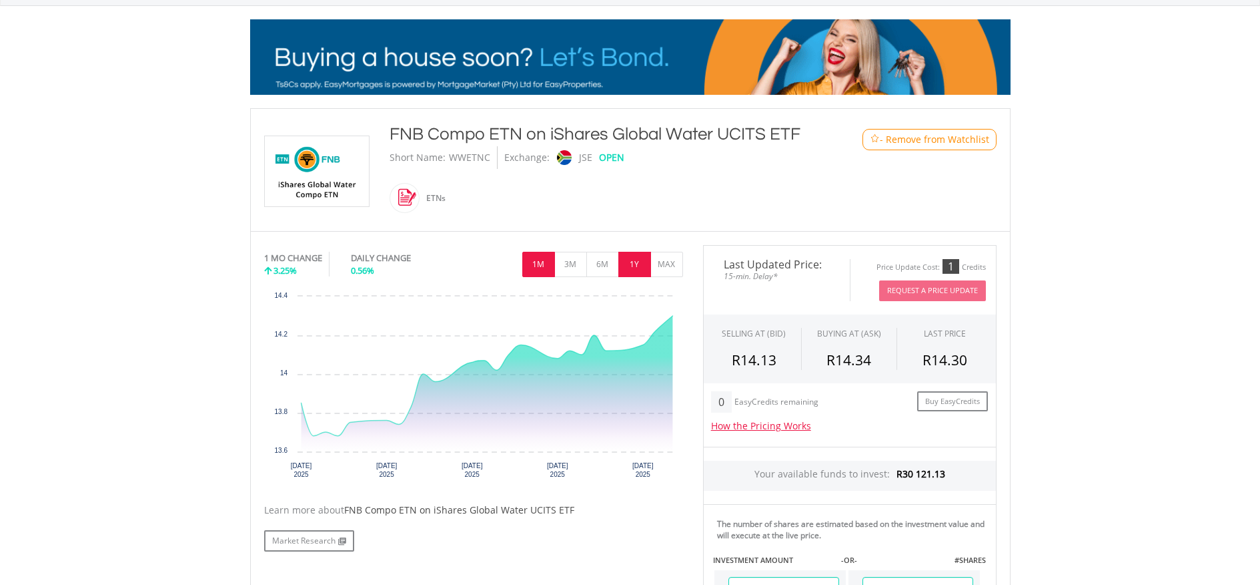
click at [635, 268] on button "1Y" at bounding box center [635, 264] width 33 height 25
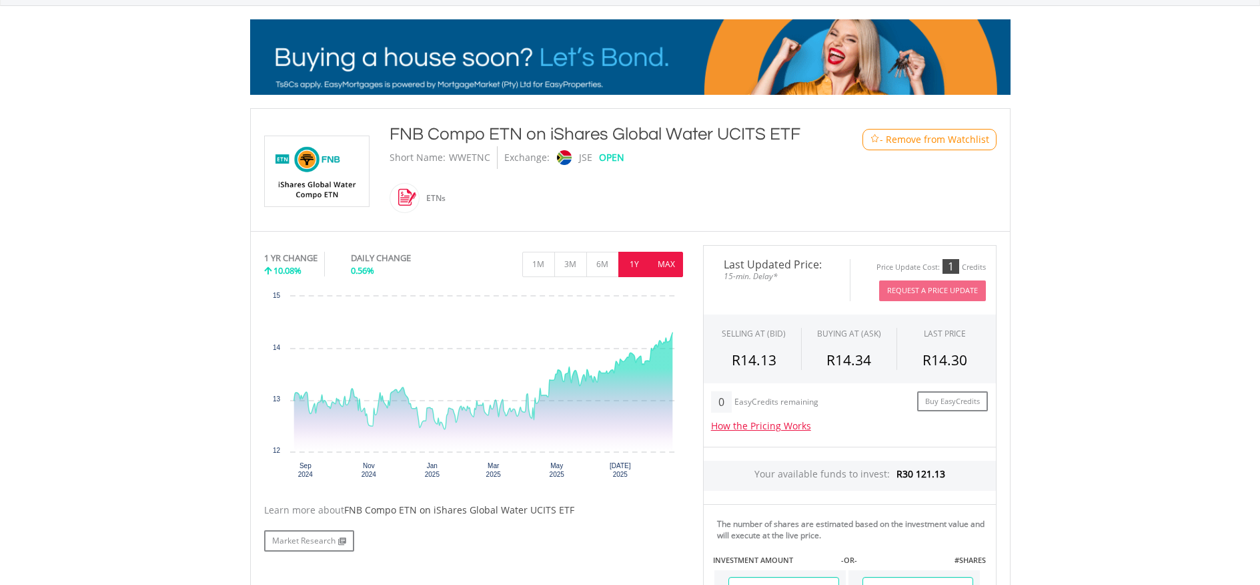
click at [671, 266] on button "MAX" at bounding box center [667, 264] width 33 height 25
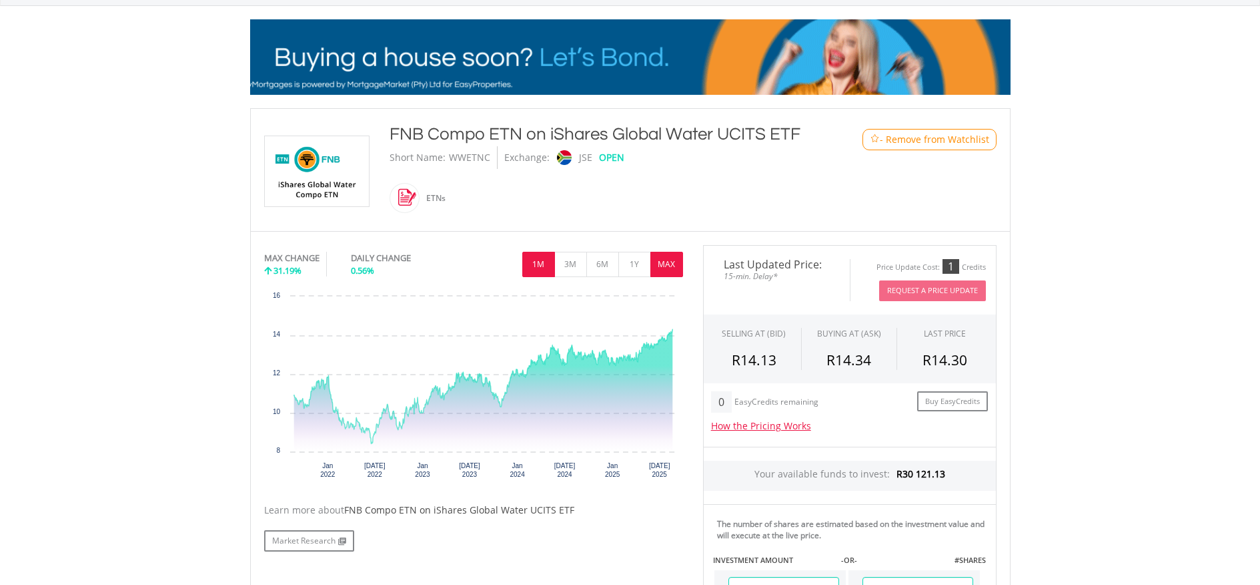
click at [532, 262] on button "1M" at bounding box center [538, 264] width 33 height 25
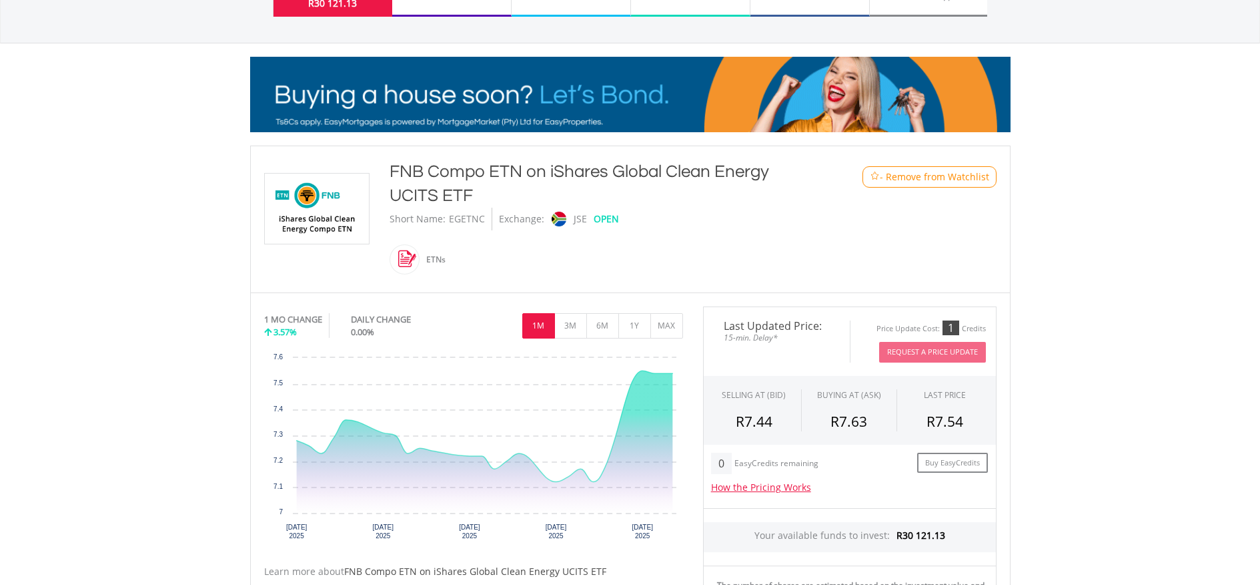
scroll to position [220, 0]
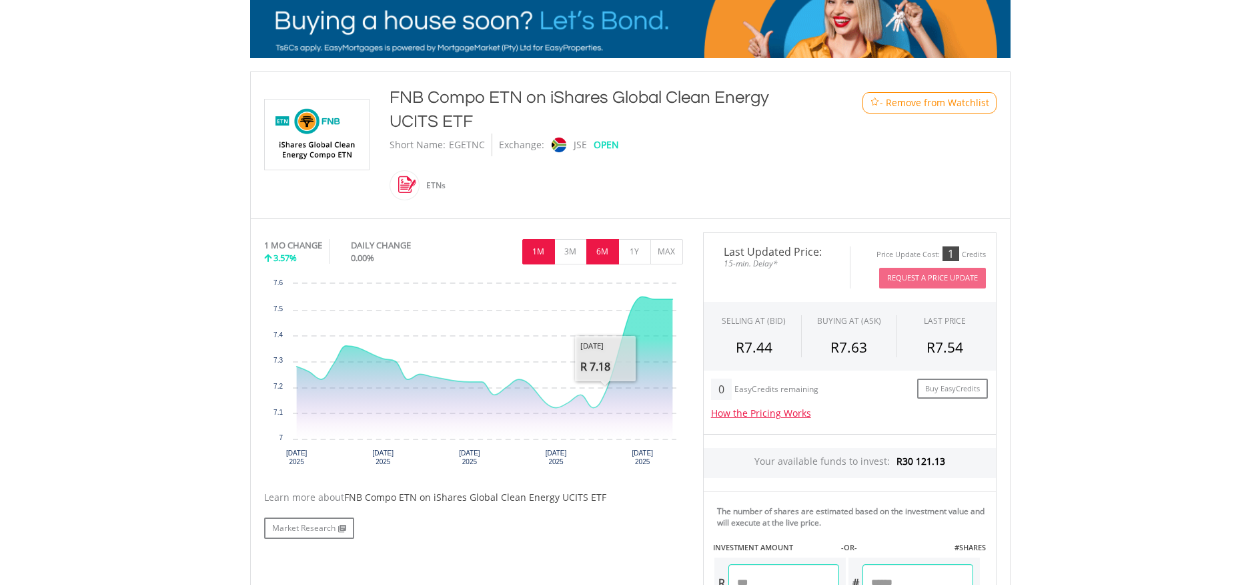
click at [611, 257] on button "6M" at bounding box center [603, 251] width 33 height 25
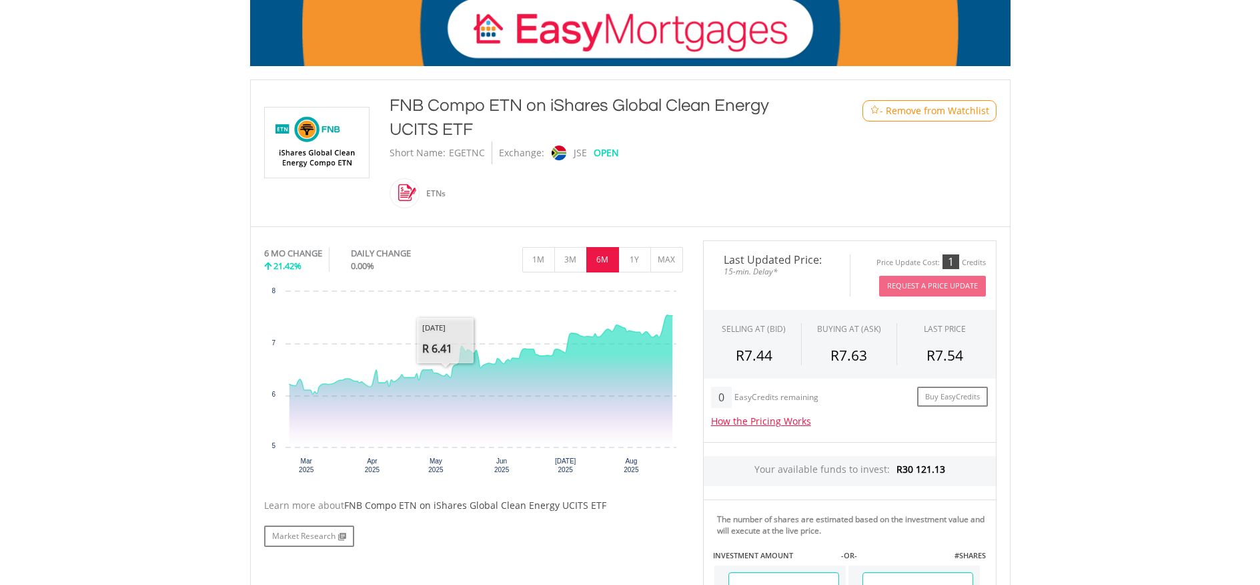
scroll to position [0, 0]
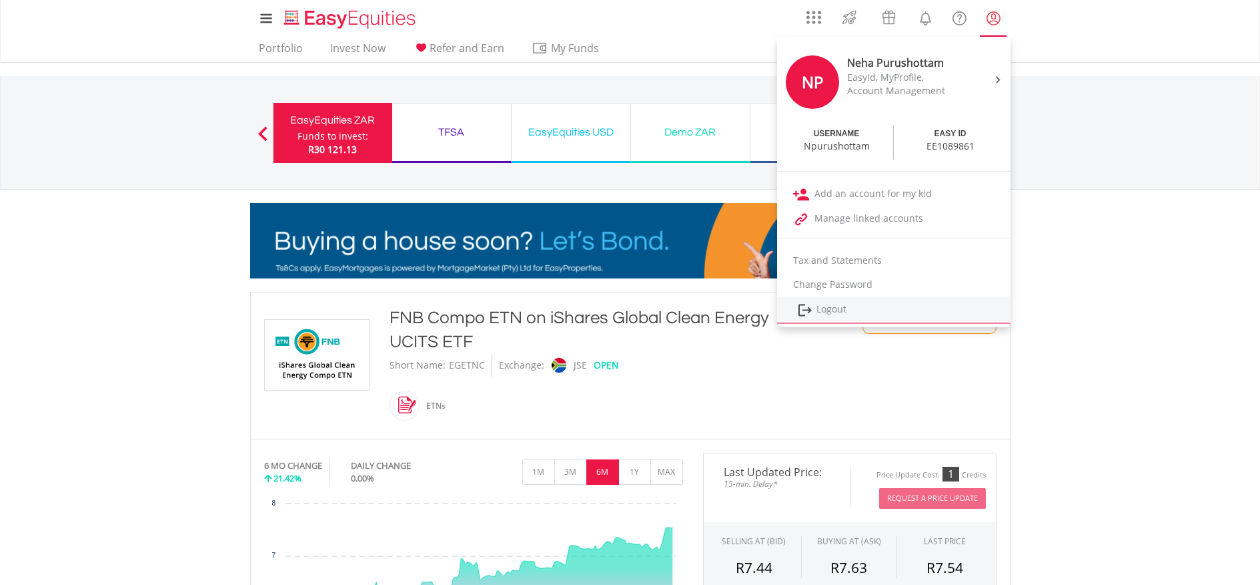
click at [865, 310] on link "Logout" at bounding box center [894, 309] width 234 height 27
